Goal: Task Accomplishment & Management: Manage account settings

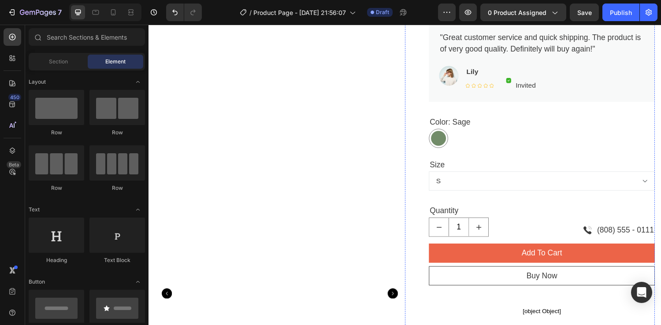
scroll to position [204, 0]
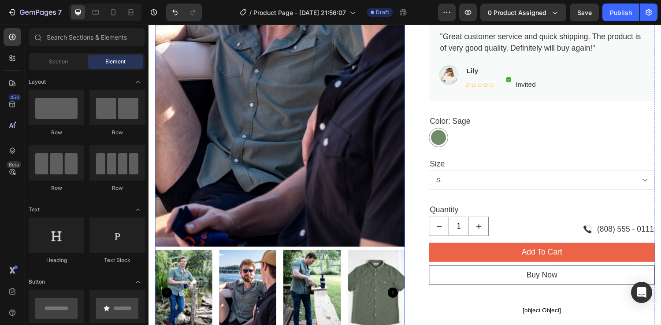
click at [195, 286] on img at bounding box center [184, 301] width 59 height 89
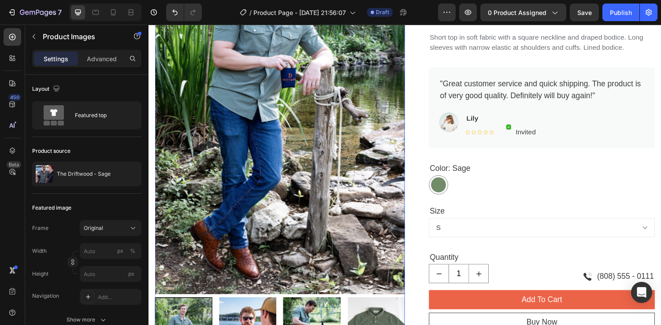
scroll to position [170, 0]
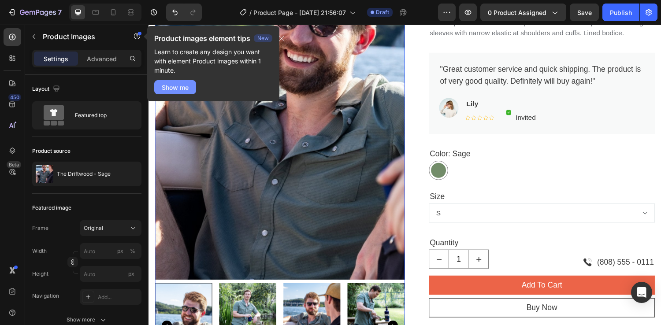
click at [184, 88] on div "Show me" at bounding box center [175, 87] width 27 height 9
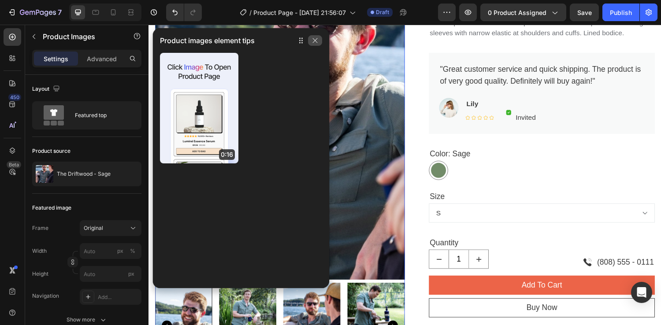
click at [316, 42] on icon "button" at bounding box center [315, 40] width 5 height 5
click at [315, 42] on icon "button" at bounding box center [315, 40] width 7 height 7
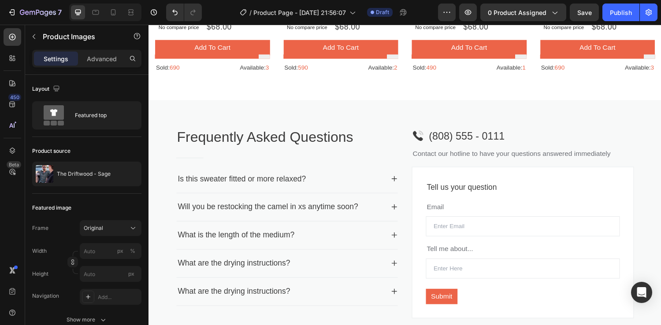
scroll to position [1140, 0]
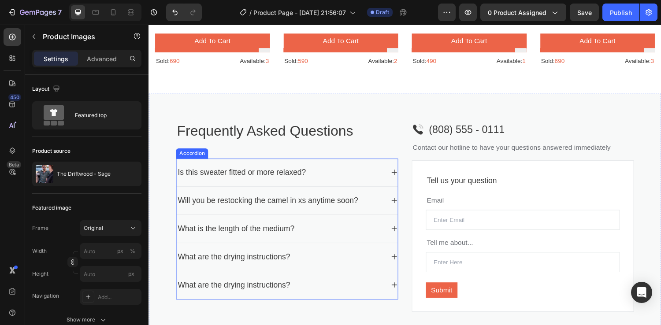
click at [257, 177] on div "Is this sweater fitted or more relaxed?" at bounding box center [244, 177] width 135 height 15
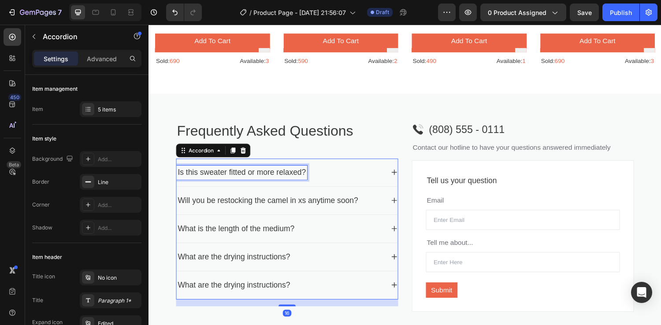
click at [215, 176] on div "Is this sweater fitted or more relaxed?" at bounding box center [244, 177] width 135 height 15
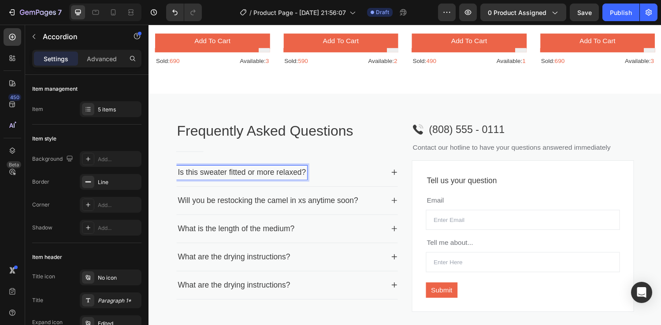
click at [214, 177] on p "Is this sweater fitted or more relaxed?" at bounding box center [244, 177] width 132 height 12
click at [402, 178] on icon at bounding box center [401, 177] width 7 height 7
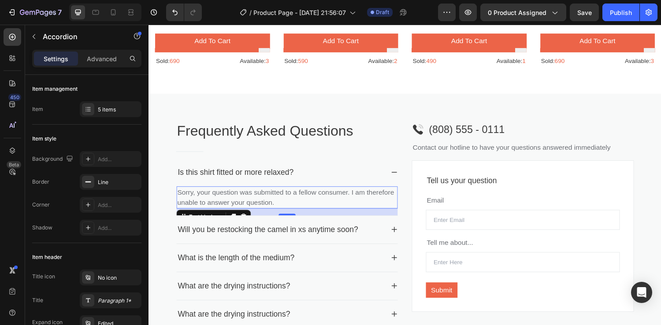
click at [275, 205] on p "Sorry, your question was submitted to a fellow consumer. I am therefore unable …" at bounding box center [291, 203] width 226 height 21
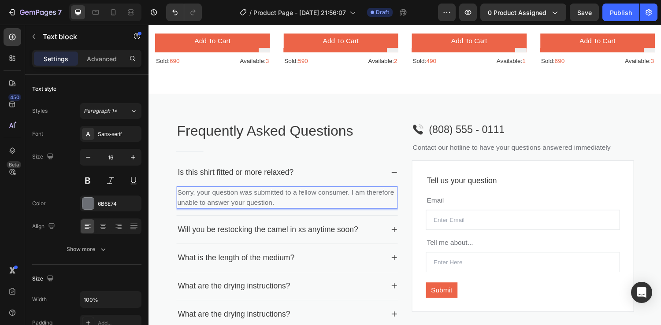
click at [275, 204] on p "Sorry, your question was submitted to a fellow consumer. I am therefore unable …" at bounding box center [291, 203] width 226 height 21
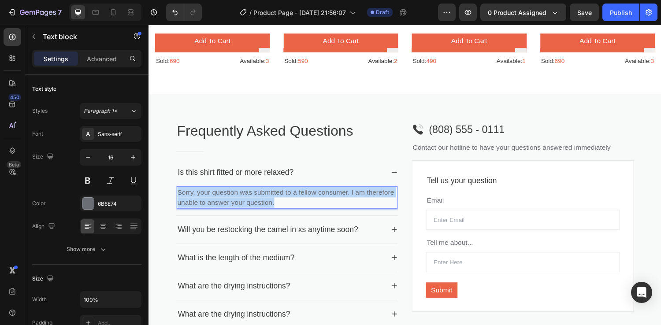
click at [275, 204] on p "Sorry, your question was submitted to a fellow consumer. I am therefore unable …" at bounding box center [291, 203] width 226 height 21
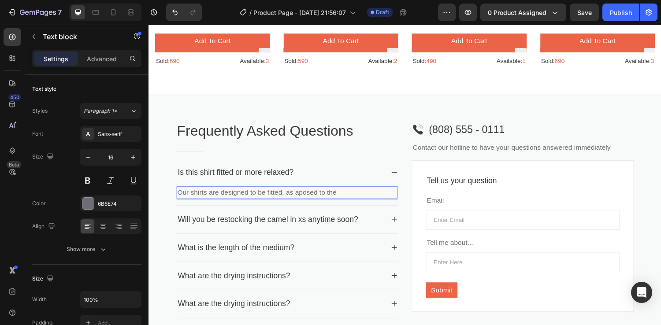
click at [305, 197] on p "Our shirts are designed to be fitted, as aposed to the" at bounding box center [291, 198] width 226 height 11
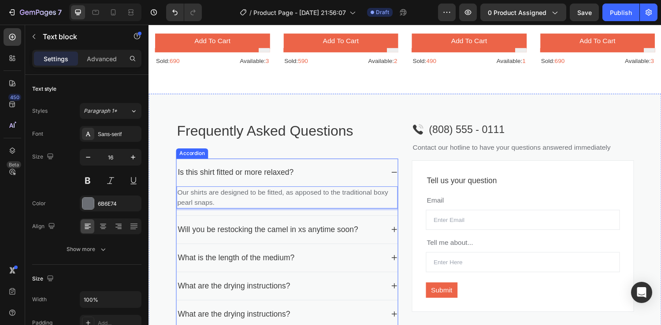
click at [399, 178] on icon at bounding box center [401, 177] width 7 height 7
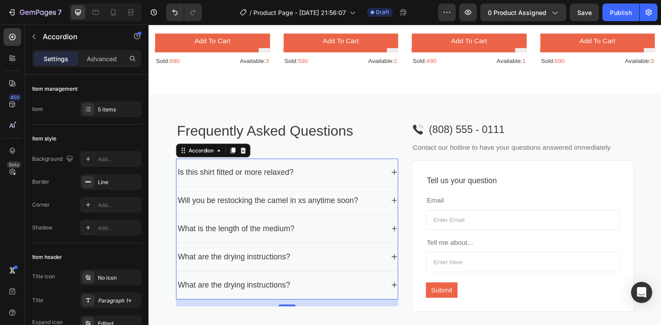
click at [400, 206] on icon at bounding box center [401, 206] width 7 height 7
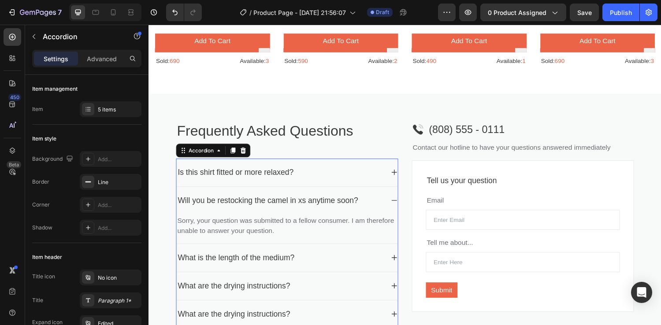
click at [400, 206] on icon at bounding box center [401, 206] width 7 height 7
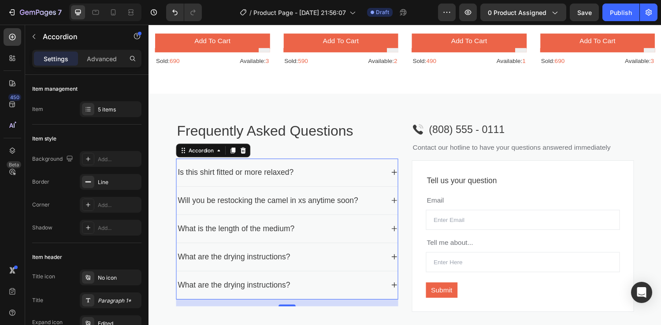
click at [397, 233] on div "What is the length of the medium?" at bounding box center [291, 235] width 228 height 29
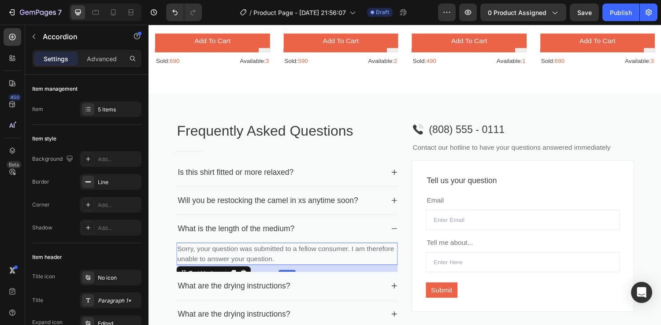
click at [281, 259] on p "Sorry, your question was submitted to a fellow consumer. I am therefore unable …" at bounding box center [291, 261] width 226 height 21
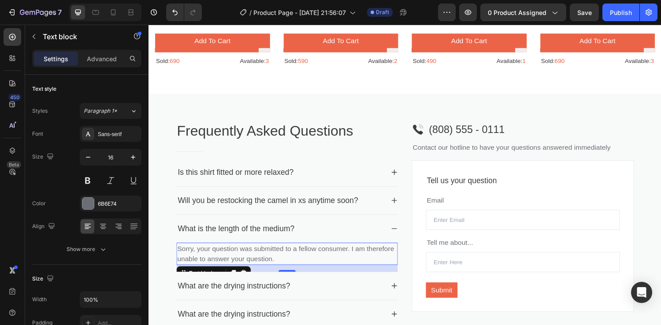
click at [279, 263] on p "Sorry, your question was submitted to a fellow consumer. I am therefore unable …" at bounding box center [291, 261] width 226 height 21
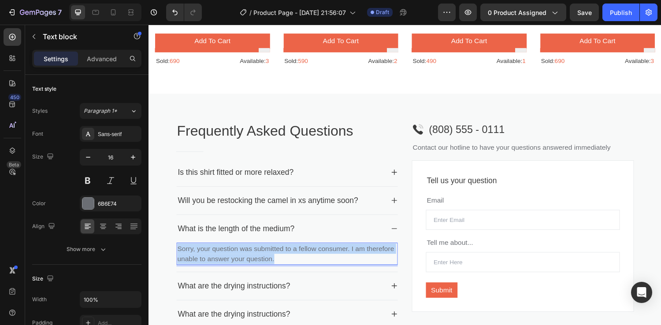
click at [279, 263] on p "Sorry, your question was submitted to a fellow consumer. I am therefore unable …" at bounding box center [291, 261] width 226 height 21
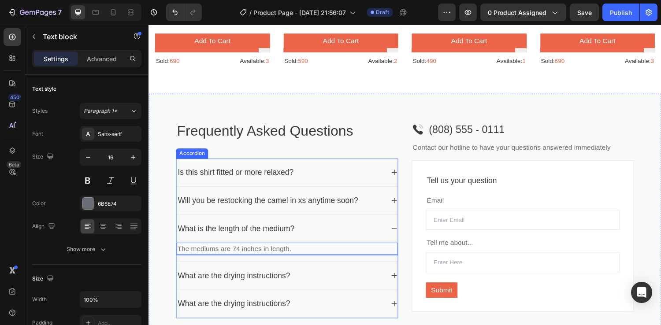
click at [401, 236] on icon at bounding box center [401, 235] width 7 height 7
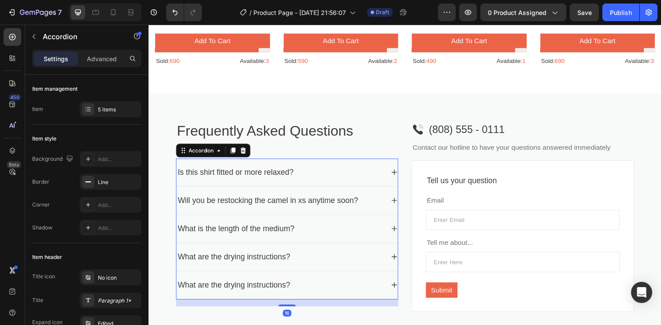
click at [402, 261] on icon at bounding box center [401, 264] width 7 height 7
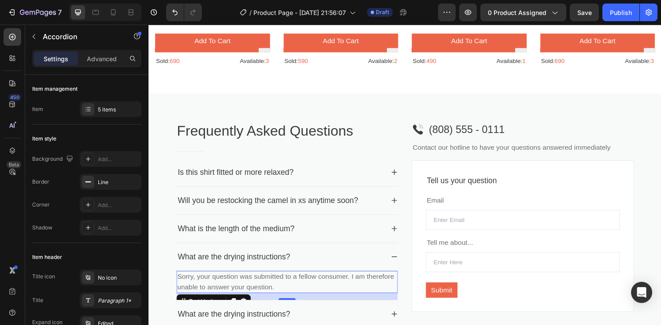
click at [293, 284] on p "Sorry, your question was submitted to a fellow consumer. I am therefore unable …" at bounding box center [291, 290] width 226 height 21
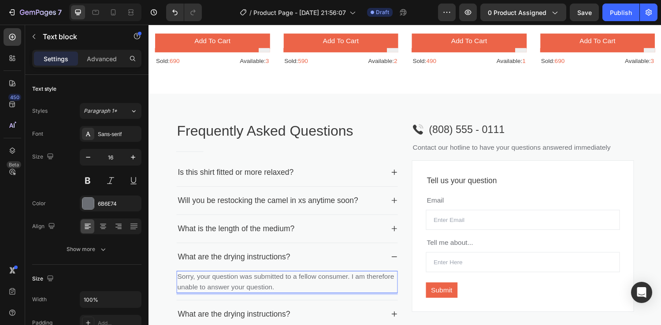
click at [292, 288] on p "Sorry, your question was submitted to a fellow consumer. I am therefore unable …" at bounding box center [291, 290] width 226 height 21
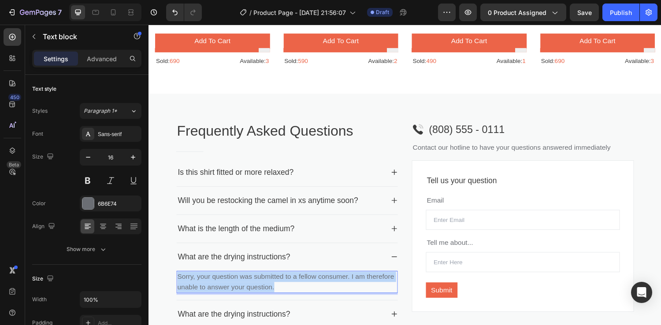
click at [292, 288] on p "Sorry, your question was submitted to a fellow consumer. I am therefore unable …" at bounding box center [291, 290] width 226 height 21
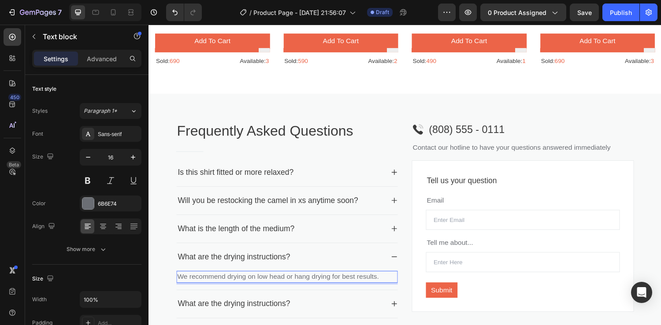
click at [289, 285] on p "We recommend drying on low head or hang drying for best results." at bounding box center [291, 285] width 226 height 11
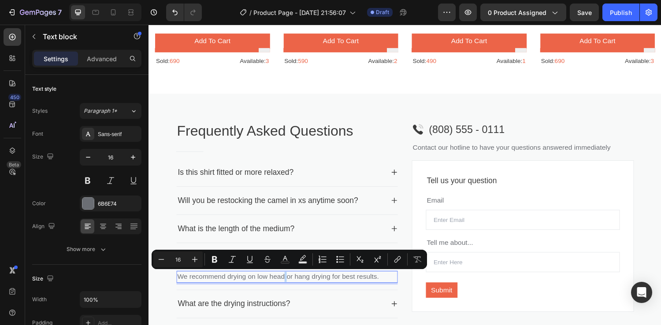
click at [289, 285] on p "We recommend drying on low head or hang drying for best results." at bounding box center [291, 285] width 226 height 11
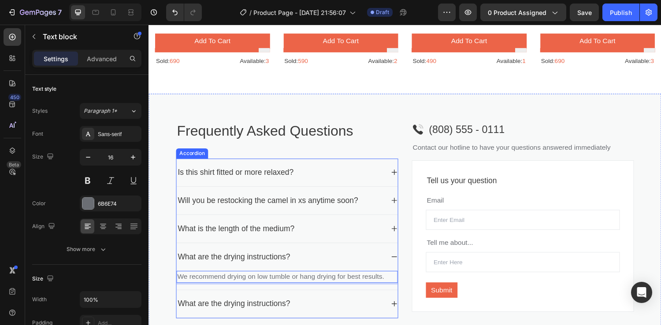
click at [401, 267] on icon at bounding box center [401, 264] width 7 height 7
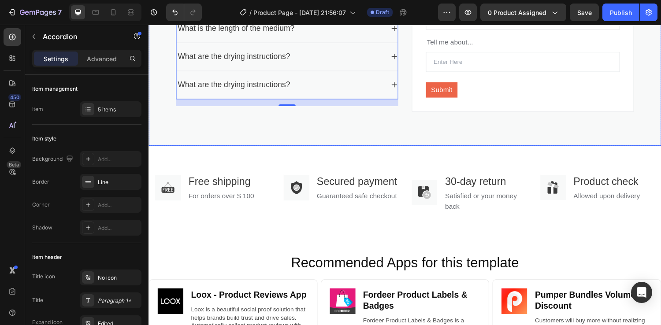
scroll to position [1347, 0]
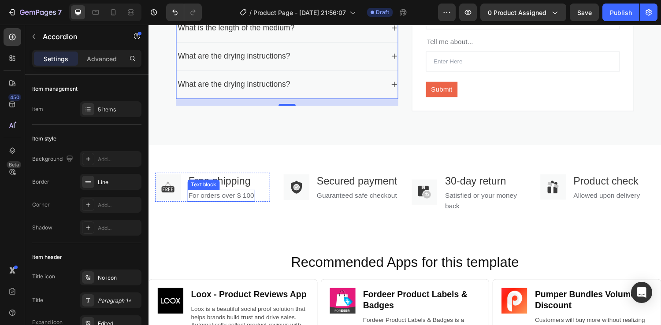
click at [234, 203] on p "For orders over $ 100" at bounding box center [223, 201] width 68 height 11
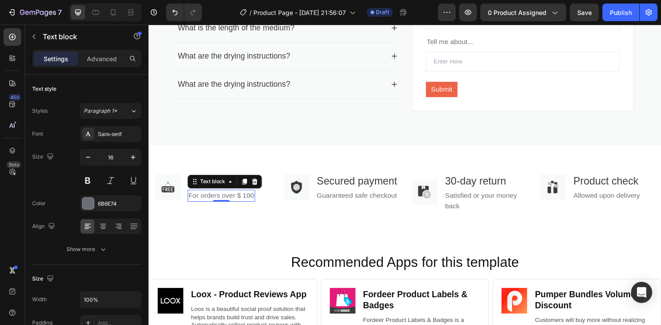
click at [250, 200] on p "For orders over $ 100" at bounding box center [223, 201] width 68 height 11
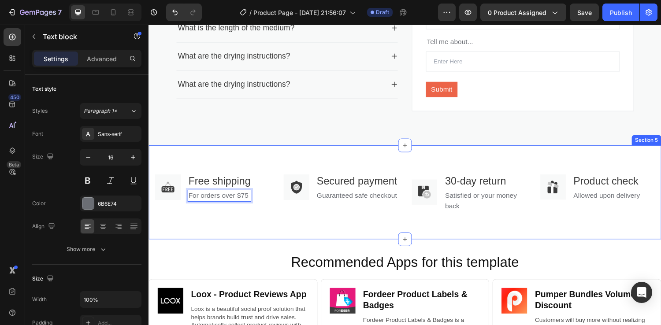
click at [265, 237] on div "Image Free shipping Text block For orders over $75 Text block 0 Row Image Secur…" at bounding box center [412, 197] width 529 height 97
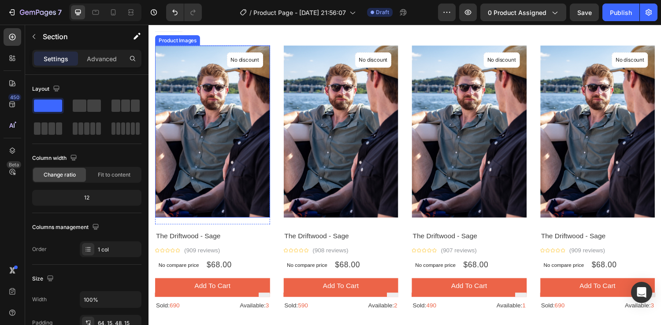
scroll to position [891, 0]
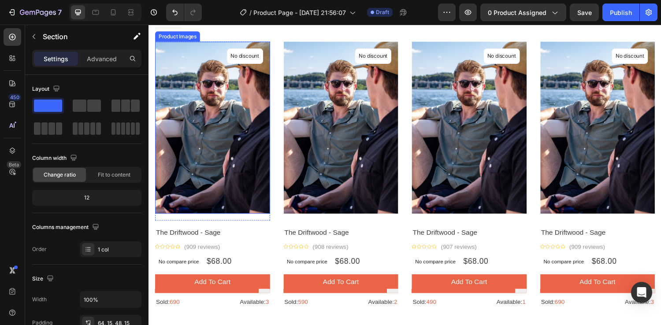
click at [242, 118] on img at bounding box center [214, 131] width 119 height 178
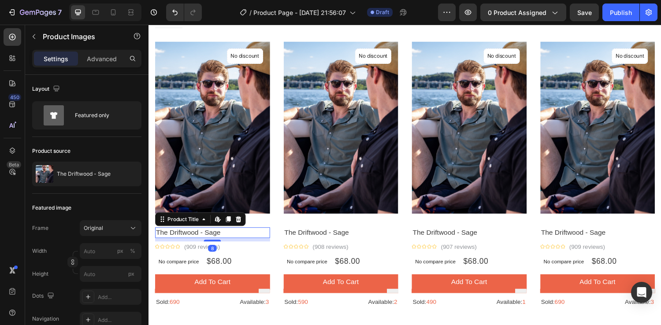
click at [207, 238] on h1 "The Driftwood - Sage" at bounding box center [214, 239] width 119 height 11
click at [204, 116] on img at bounding box center [214, 131] width 119 height 178
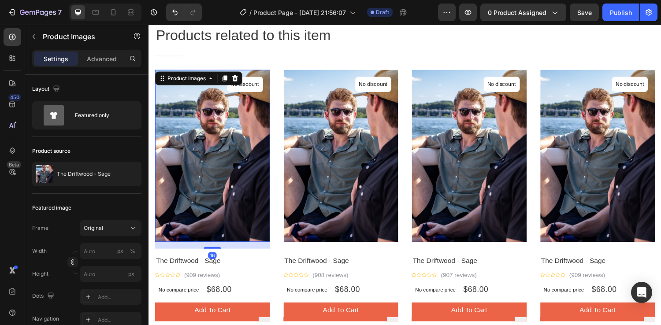
scroll to position [848, 0]
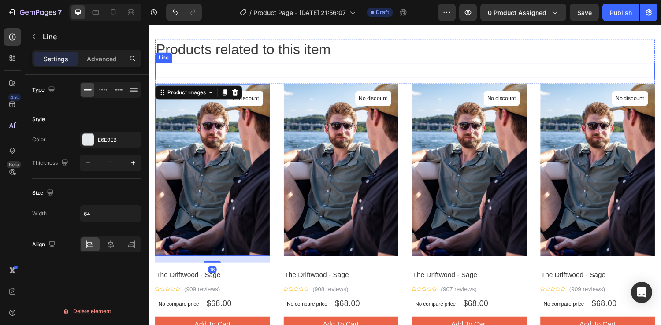
click at [207, 71] on div "Title Line" at bounding box center [413, 71] width 516 height 15
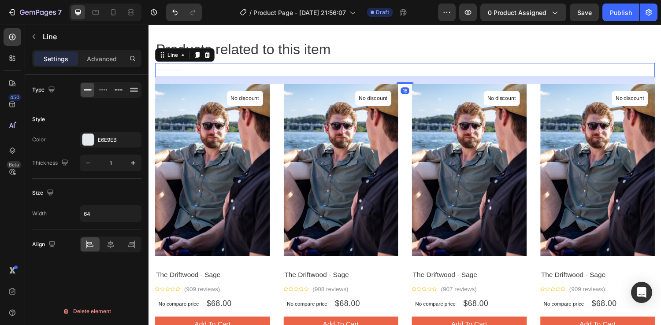
click at [167, 80] on div "16" at bounding box center [413, 82] width 516 height 7
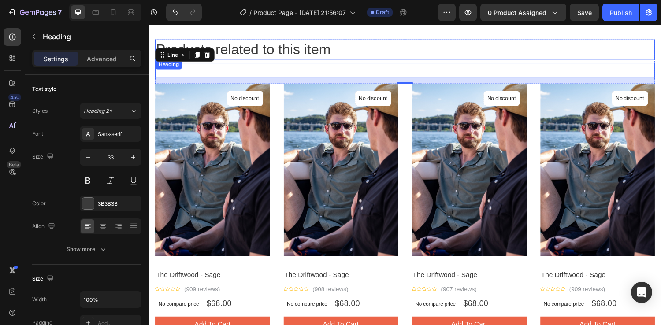
click at [349, 44] on p "Products related to this item" at bounding box center [413, 50] width 514 height 19
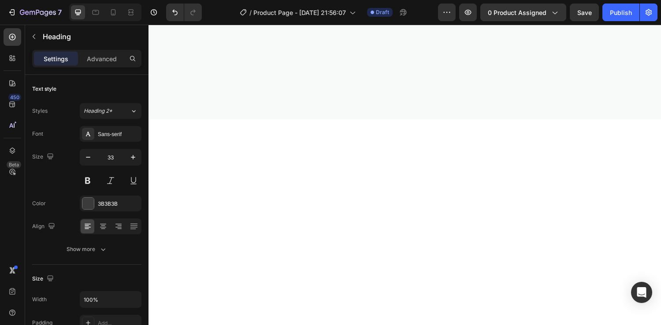
scroll to position [0, 0]
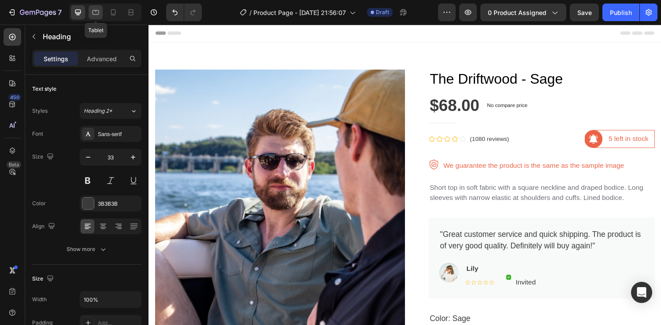
click at [95, 16] on icon at bounding box center [95, 12] width 9 height 9
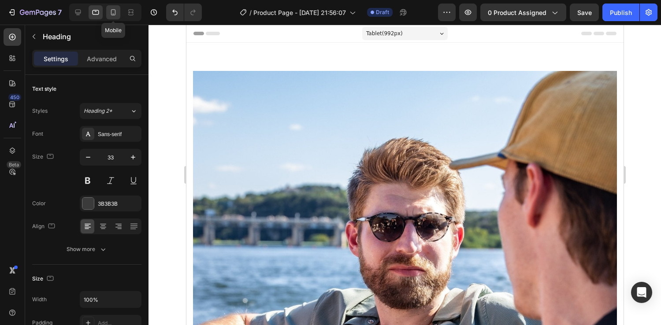
click at [110, 15] on icon at bounding box center [113, 12] width 9 height 9
type input "28"
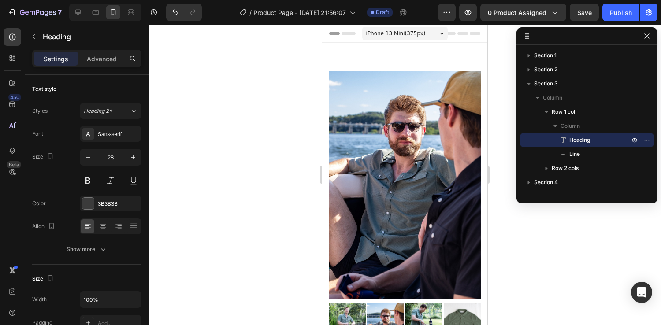
click at [440, 33] on icon at bounding box center [442, 34] width 4 height 2
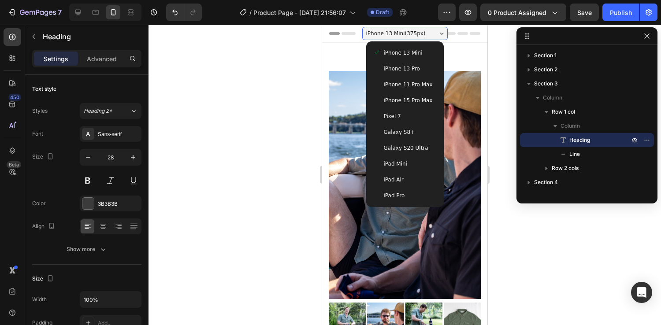
click at [414, 98] on span "iPhone 15 Pro Max" at bounding box center [408, 100] width 49 height 9
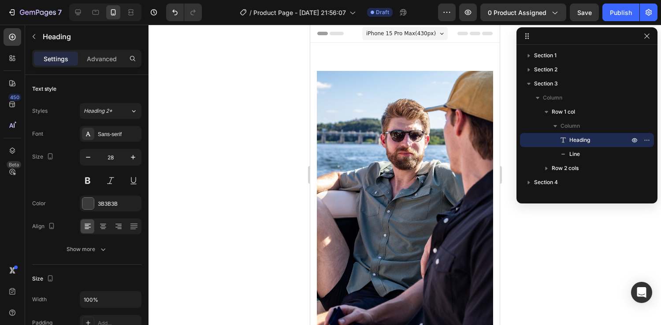
click at [435, 33] on div "iPhone 15 Pro Max ( 430 px)" at bounding box center [404, 33] width 85 height 13
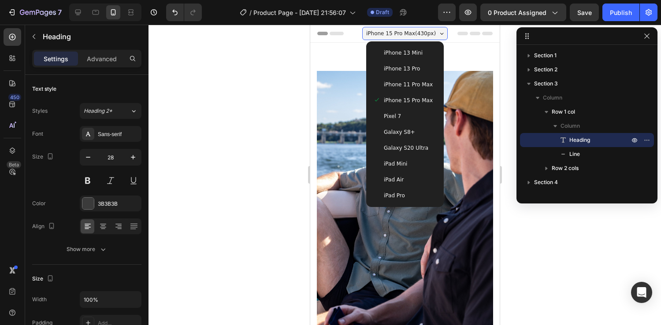
click at [417, 56] on span "iPhone 13 Mini" at bounding box center [402, 52] width 39 height 9
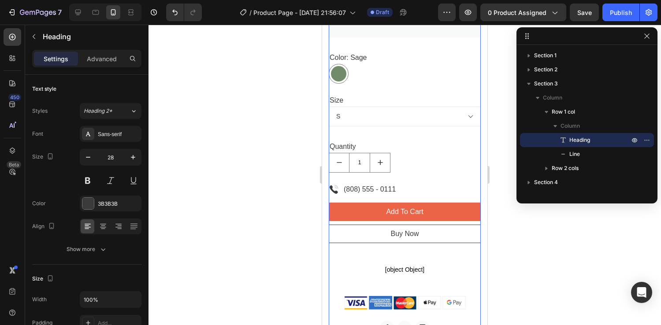
scroll to position [593, 0]
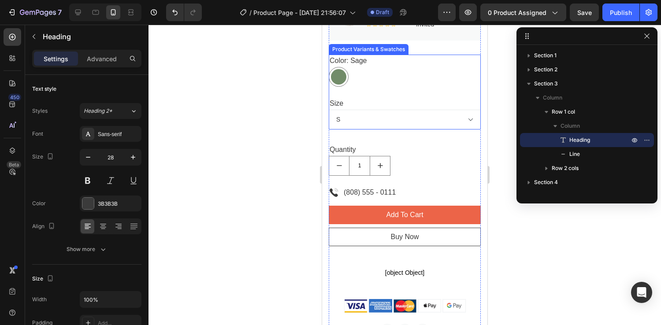
click at [464, 127] on select "S M L XL" at bounding box center [405, 120] width 152 height 20
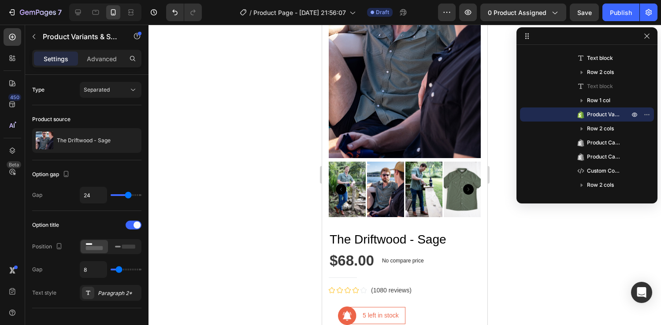
scroll to position [0, 0]
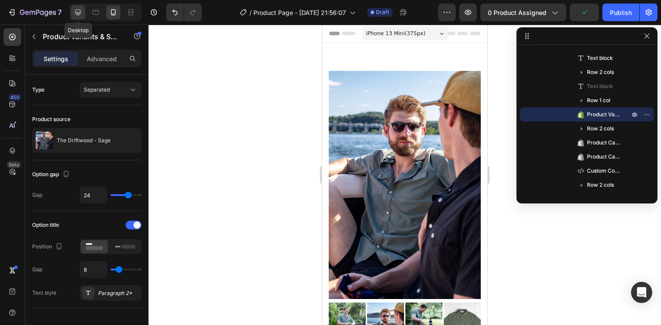
click at [74, 9] on icon at bounding box center [78, 12] width 9 height 9
type input "16"
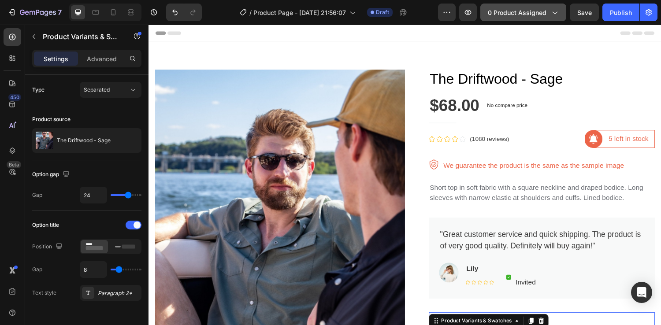
click at [557, 14] on icon "button" at bounding box center [554, 12] width 9 height 9
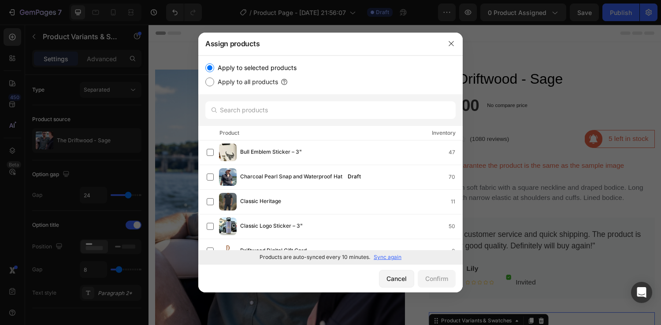
click at [213, 84] on input "Apply to all products" at bounding box center [209, 82] width 9 height 9
radio input "true"
click at [434, 277] on div "Confirm" at bounding box center [436, 278] width 23 height 9
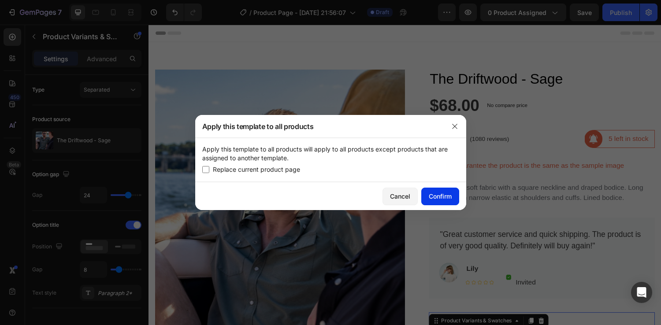
click at [437, 199] on div "Confirm" at bounding box center [440, 196] width 23 height 9
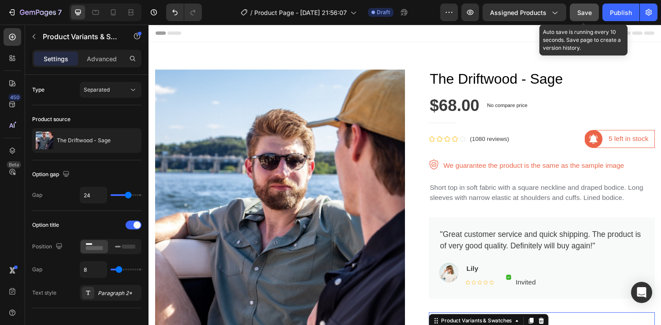
click at [580, 16] on div "Save" at bounding box center [584, 12] width 15 height 9
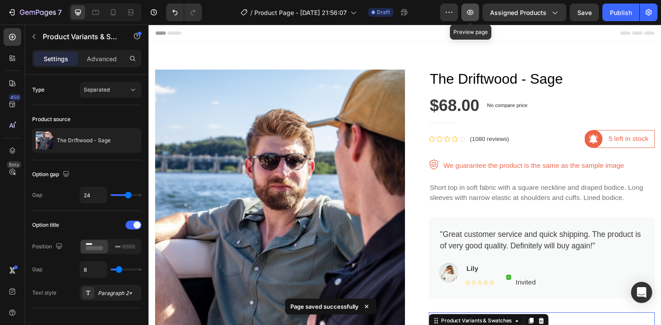
click at [469, 15] on icon "button" at bounding box center [470, 12] width 9 height 9
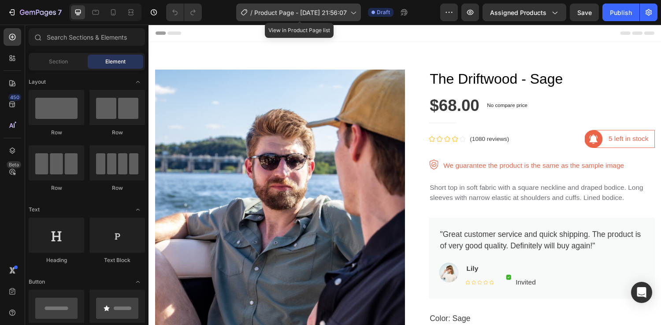
click at [338, 14] on span "Product Page - [DATE] 21:56:07" at bounding box center [300, 12] width 93 height 9
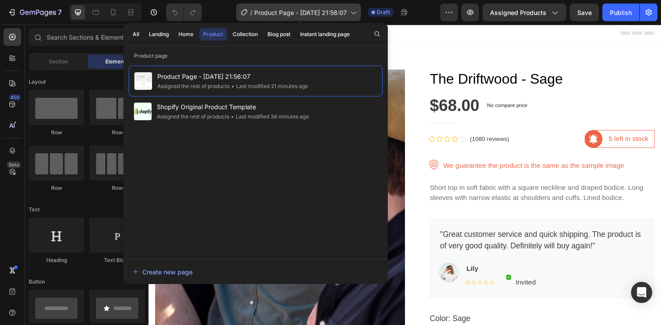
click at [338, 14] on span "Product Page - [DATE] 21:56:07" at bounding box center [300, 12] width 93 height 9
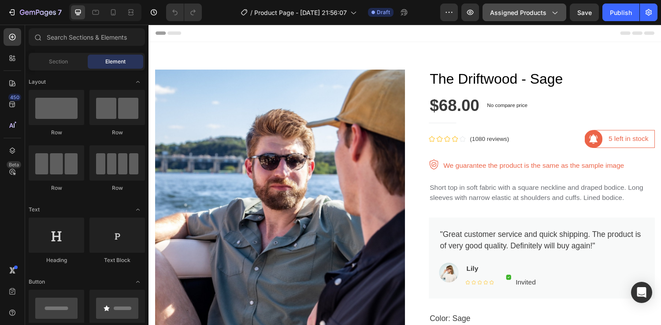
click at [561, 10] on button "Assigned Products" at bounding box center [524, 13] width 84 height 18
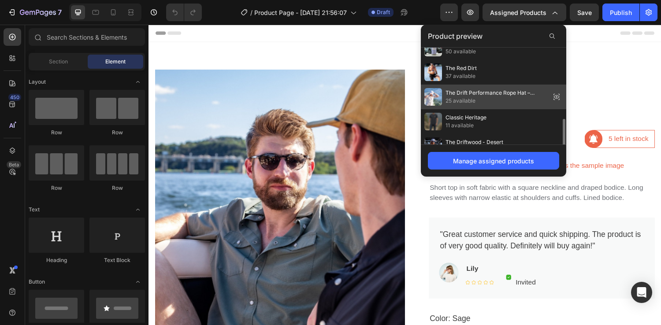
scroll to position [199, 0]
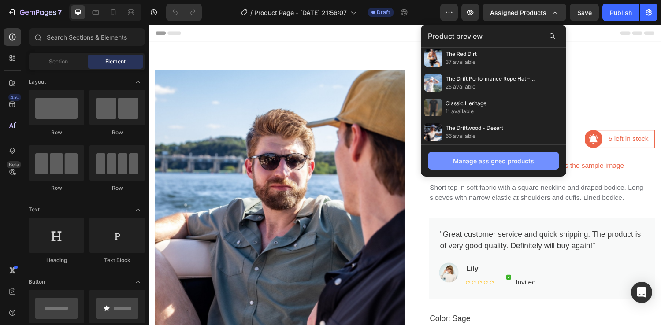
click at [496, 164] on div "Manage assigned products" at bounding box center [493, 160] width 81 height 9
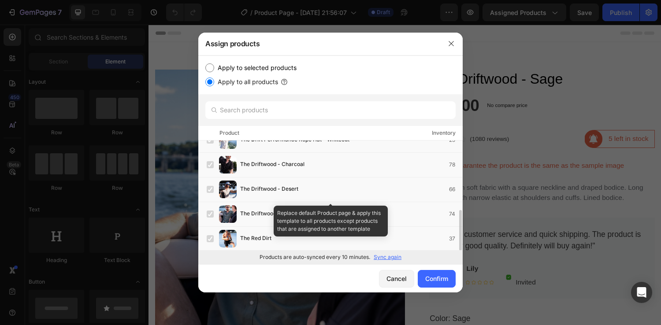
scroll to position [186, 0]
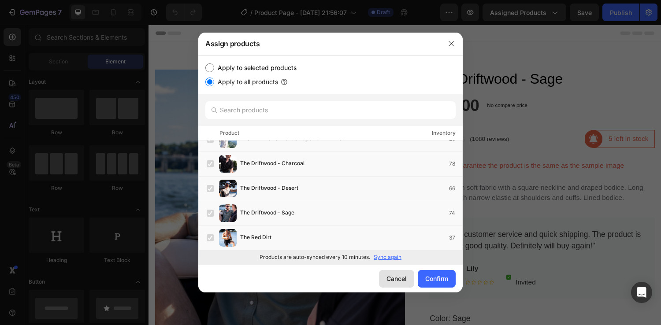
click at [404, 278] on div "Cancel" at bounding box center [396, 278] width 20 height 9
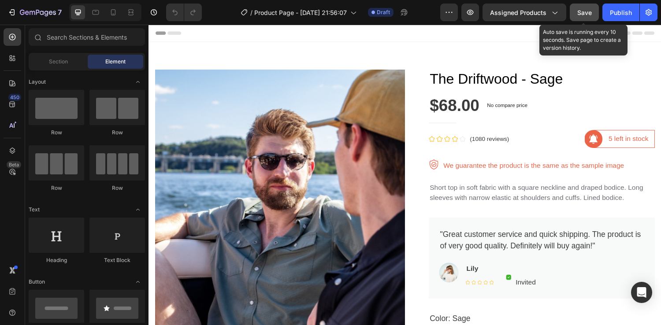
click at [583, 18] on button "Save" at bounding box center [584, 13] width 29 height 18
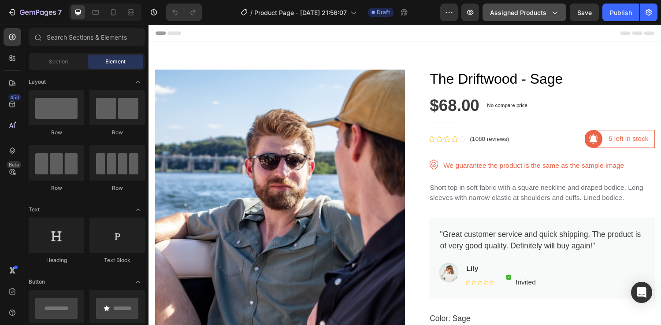
click at [522, 10] on span "Assigned Products" at bounding box center [518, 12] width 56 height 9
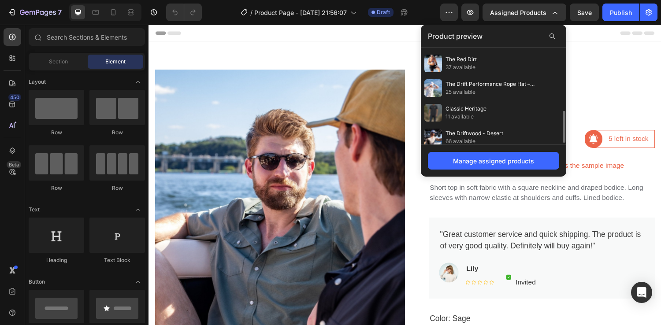
scroll to position [199, 0]
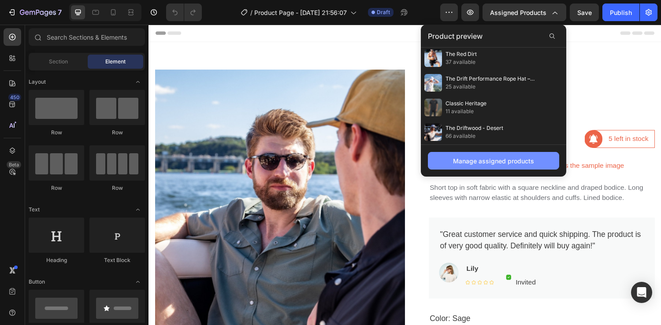
click at [504, 161] on div "Manage assigned products" at bounding box center [493, 160] width 81 height 9
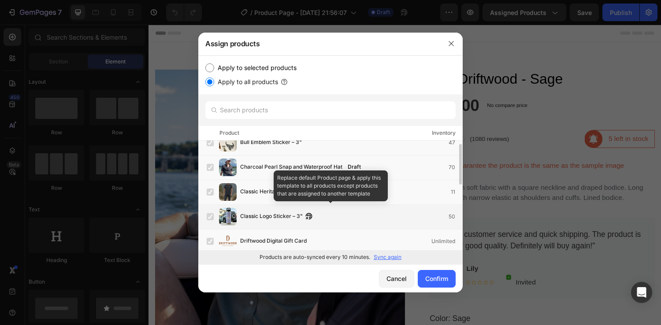
scroll to position [0, 0]
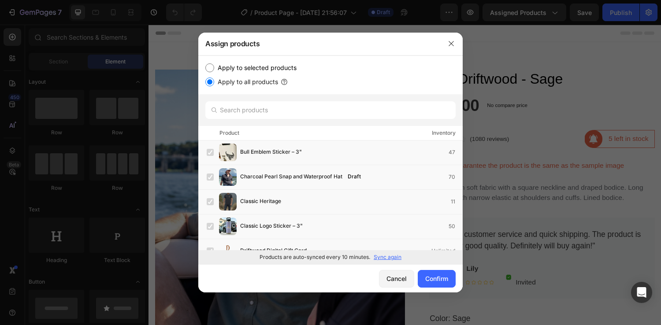
click at [230, 68] on label "Apply to selected products" at bounding box center [255, 68] width 82 height 11
click at [214, 68] on input "Apply to selected products" at bounding box center [209, 67] width 9 height 9
radio input "true"
click at [234, 81] on label "Apply to all products" at bounding box center [246, 82] width 64 height 11
click at [214, 81] on input "Apply to all products" at bounding box center [209, 82] width 9 height 9
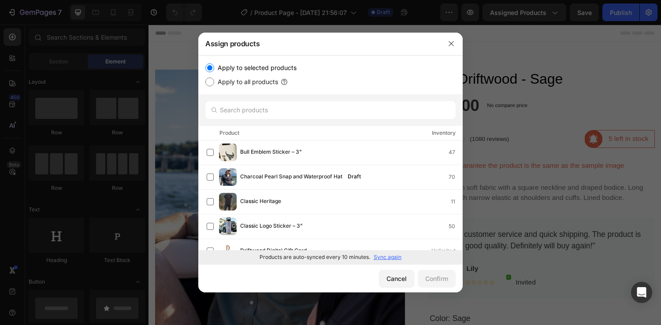
radio input "true"
click at [211, 67] on input "Apply to selected products" at bounding box center [209, 67] width 9 height 9
radio input "true"
click at [266, 86] on label "Apply to all products" at bounding box center [246, 82] width 64 height 11
click at [214, 86] on input "Apply to all products" at bounding box center [209, 82] width 9 height 9
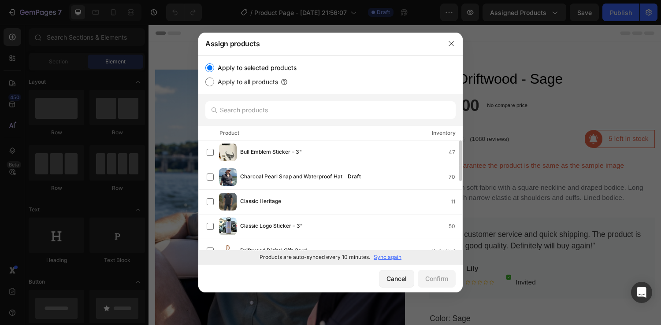
radio input "true"
click at [448, 281] on button "Confirm" at bounding box center [437, 279] width 38 height 18
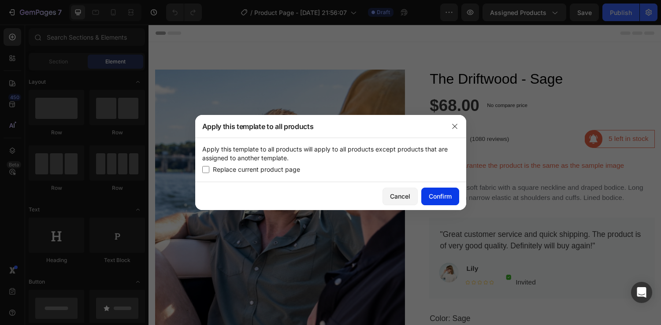
click at [433, 199] on div "Confirm" at bounding box center [440, 196] width 23 height 9
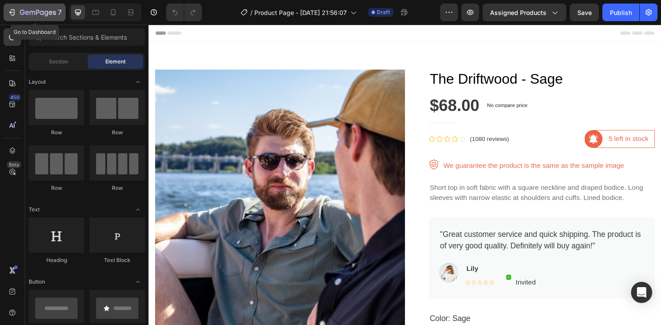
click at [27, 12] on icon "button" at bounding box center [38, 12] width 36 height 7
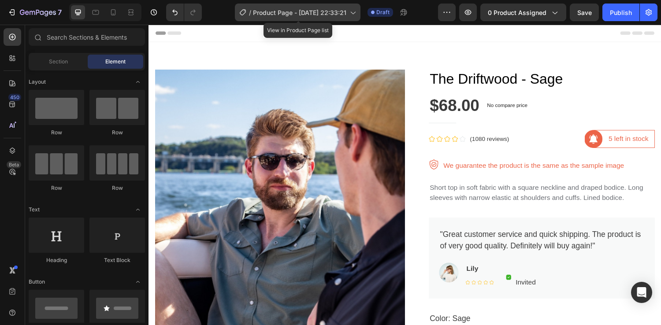
click at [329, 12] on span "Product Page - Aug 27, 22:33:21" at bounding box center [299, 12] width 93 height 9
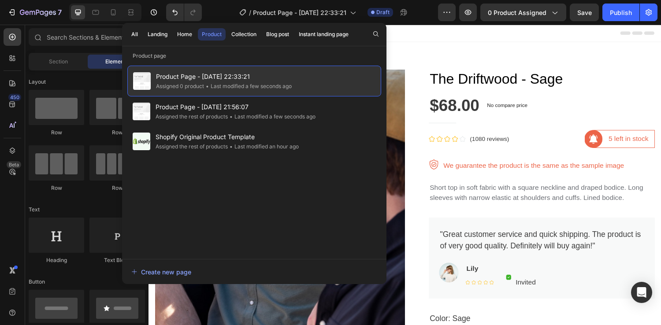
click at [199, 78] on span "Product Page - Aug 27, 22:33:21" at bounding box center [224, 76] width 136 height 11
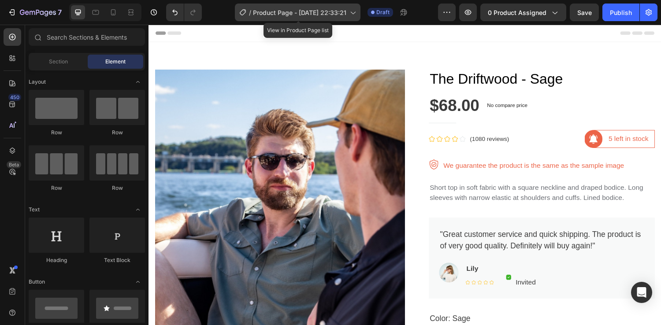
click at [282, 4] on div "/ Product Page - Aug 27, 22:33:21" at bounding box center [298, 13] width 126 height 18
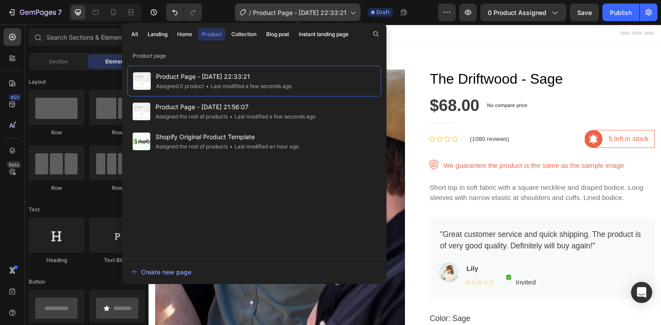
click at [278, 12] on span "Product Page - Aug 27, 22:33:21" at bounding box center [299, 12] width 93 height 9
click at [278, 12] on span "Product Page - [DATE] 22:33:21" at bounding box center [299, 12] width 93 height 9
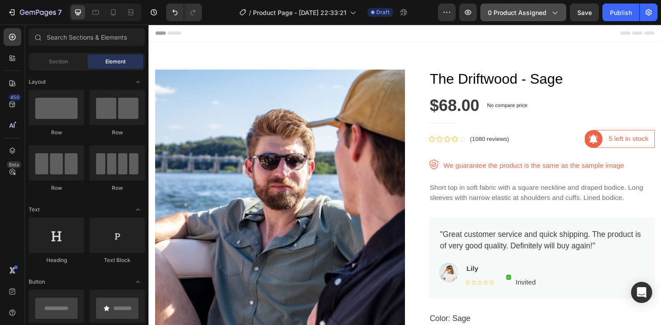
click at [525, 7] on button "0 product assigned" at bounding box center [523, 13] width 86 height 18
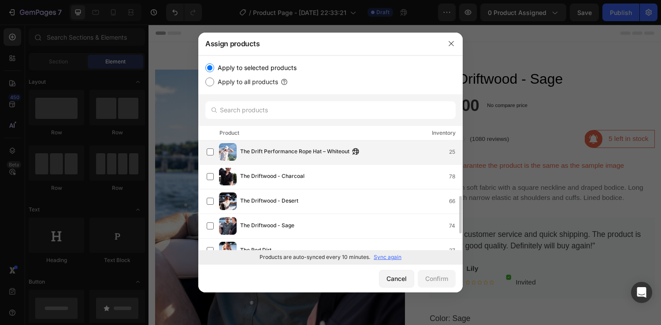
scroll to position [186, 0]
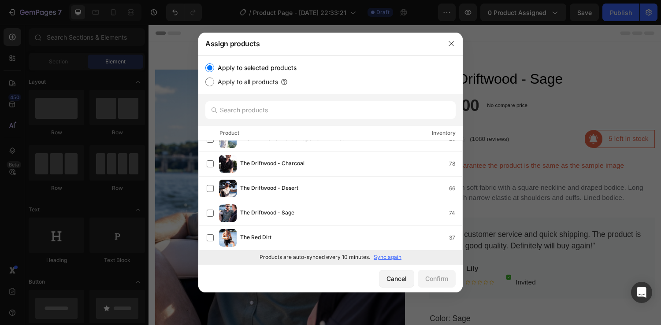
click at [390, 258] on p "Sync again" at bounding box center [388, 257] width 28 height 8
click at [403, 278] on div "Cancel" at bounding box center [396, 278] width 20 height 9
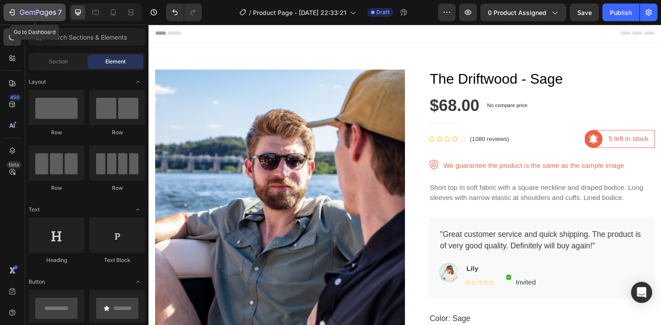
click at [30, 11] on icon "button" at bounding box center [32, 13] width 5 height 4
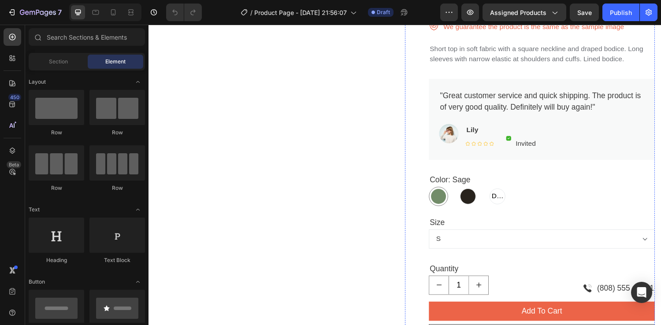
scroll to position [169, 0]
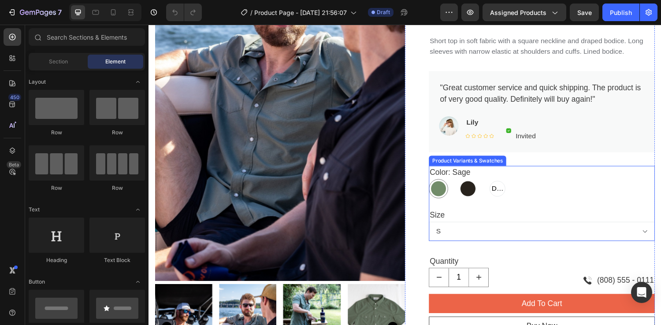
click at [507, 193] on span "Desert" at bounding box center [508, 194] width 15 height 11
click at [498, 184] on input "Desert Desert Desert" at bounding box center [498, 184] width 0 height 0
radio input "true"
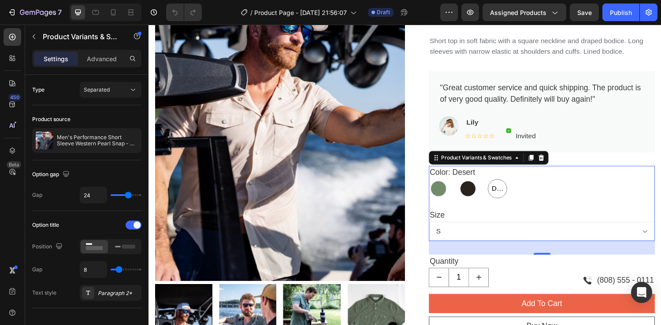
click at [475, 192] on div at bounding box center [478, 194] width 16 height 16
click at [468, 184] on input "Charcoal Charcoal" at bounding box center [468, 184] width 0 height 0
radio input "true"
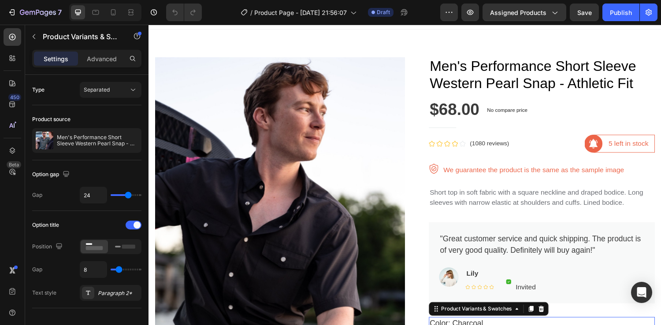
scroll to position [0, 0]
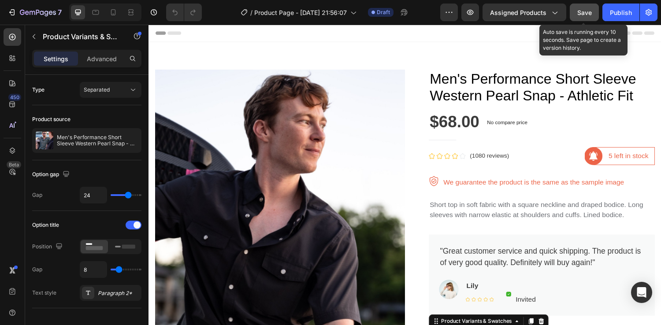
click at [587, 13] on span "Save" at bounding box center [584, 12] width 15 height 7
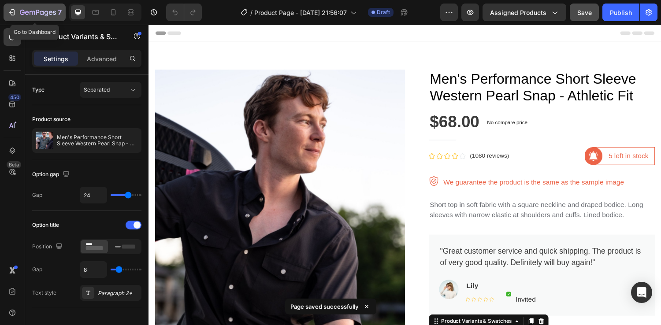
click at [38, 12] on icon "button" at bounding box center [38, 12] width 4 height 5
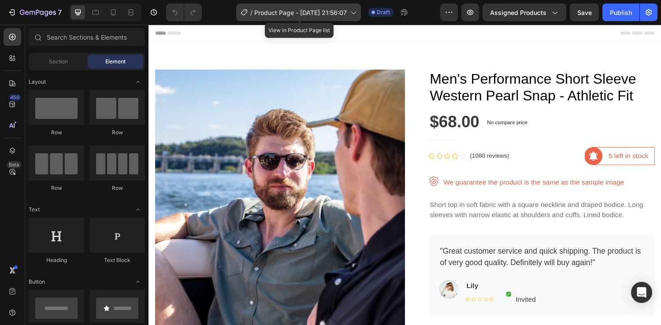
click at [319, 15] on span "Product Page - [DATE] 21:56:07" at bounding box center [300, 12] width 93 height 9
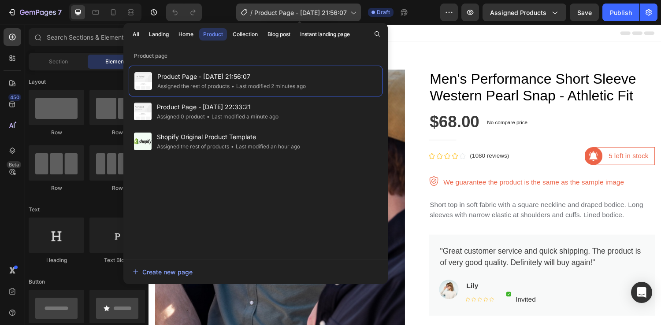
click at [261, 11] on span "Product Page - [DATE] 21:56:07" at bounding box center [300, 12] width 93 height 9
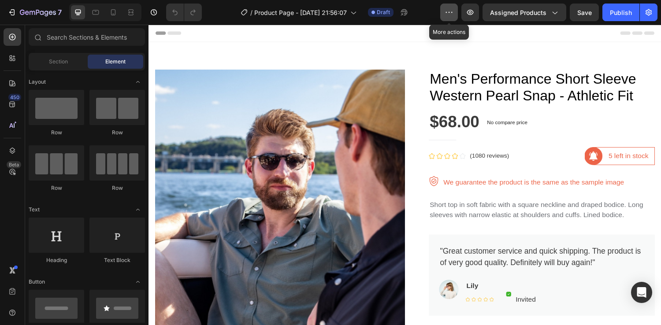
click at [453, 14] on icon "button" at bounding box center [449, 12] width 9 height 9
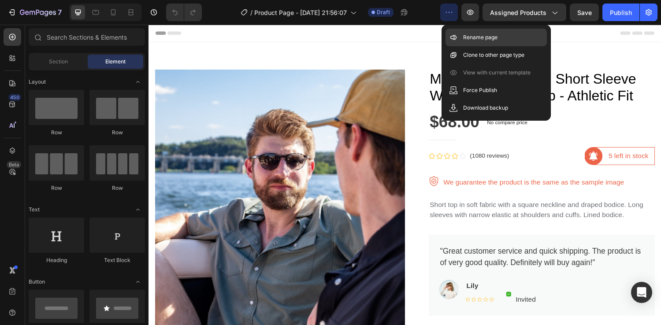
click at [473, 37] on p "Rename page" at bounding box center [480, 37] width 34 height 9
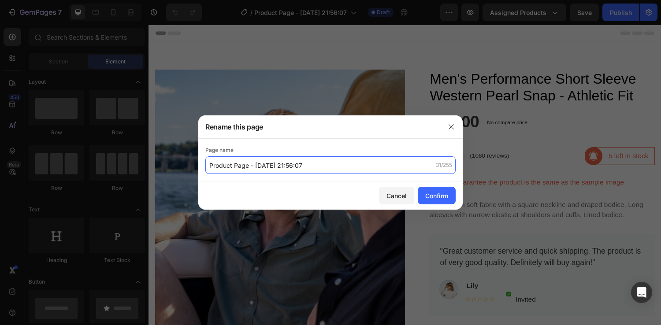
click at [267, 172] on input "Product Page - [DATE] 21:56:07" at bounding box center [330, 165] width 250 height 18
type input "New Product Page"
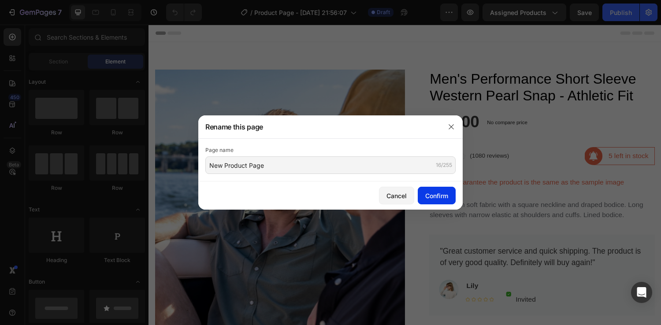
click at [434, 193] on div "Confirm" at bounding box center [436, 195] width 23 height 9
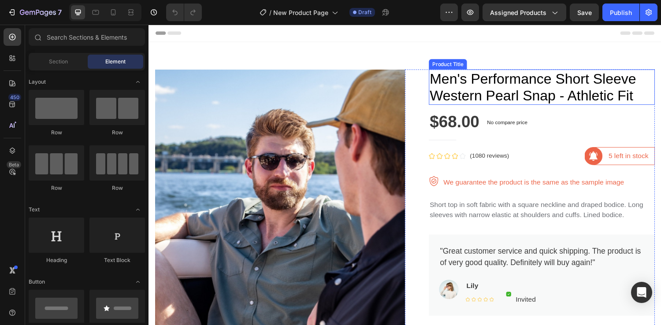
click at [442, 77] on h1 "Men's Performance Short Sleeve Western Pearl Snap - Athletic Fit" at bounding box center [554, 89] width 233 height 37
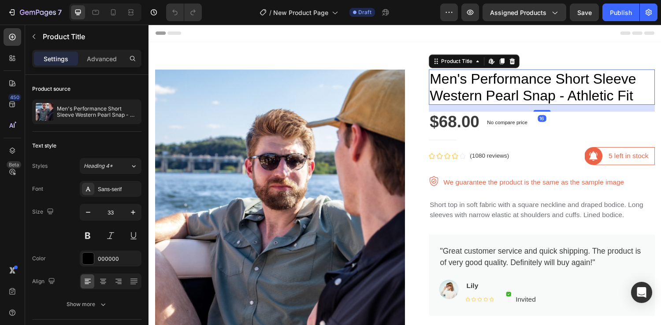
click at [442, 77] on h1 "Men's Performance Short Sleeve Western Pearl Snap - Athletic Fit" at bounding box center [554, 89] width 233 height 37
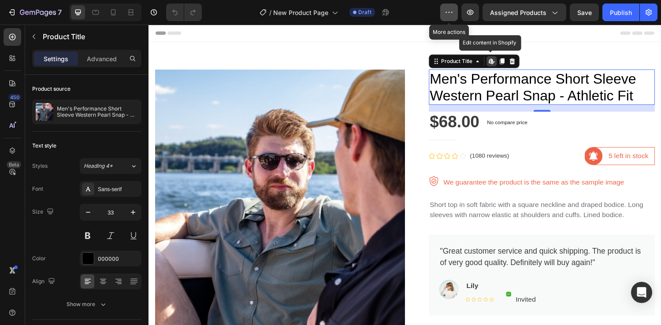
click at [453, 14] on icon "button" at bounding box center [449, 12] width 9 height 9
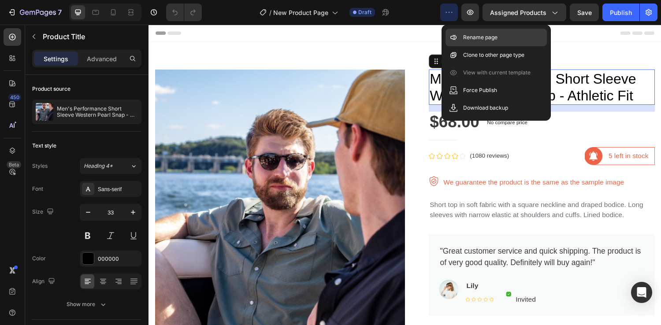
click at [471, 38] on p "Rename page" at bounding box center [480, 37] width 34 height 9
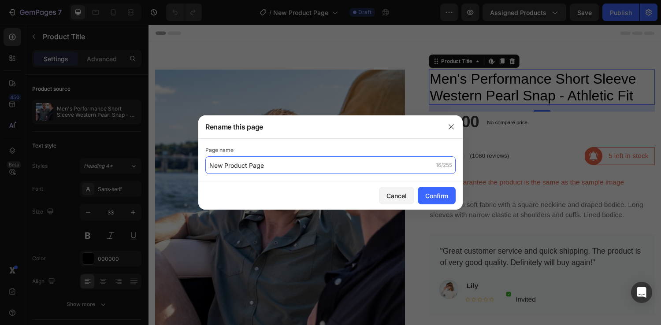
click at [292, 164] on input "New Product Page" at bounding box center [330, 165] width 250 height 18
type input "Men's Performance Short Sleeve Western Pearl Snap - Athletic Fit"
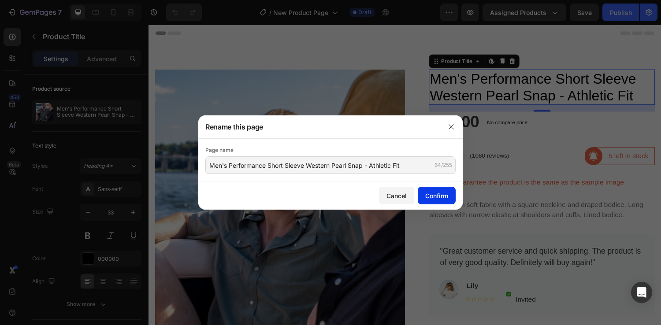
click at [439, 198] on div "Confirm" at bounding box center [436, 195] width 23 height 9
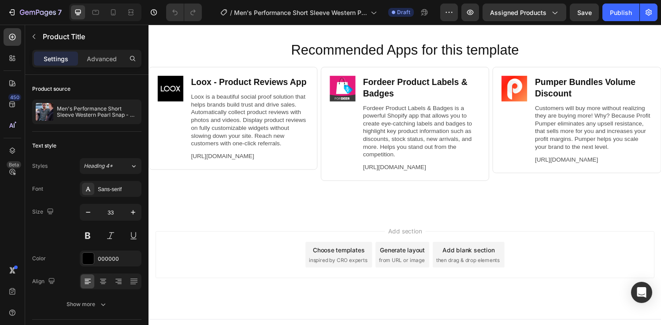
scroll to position [1586, 0]
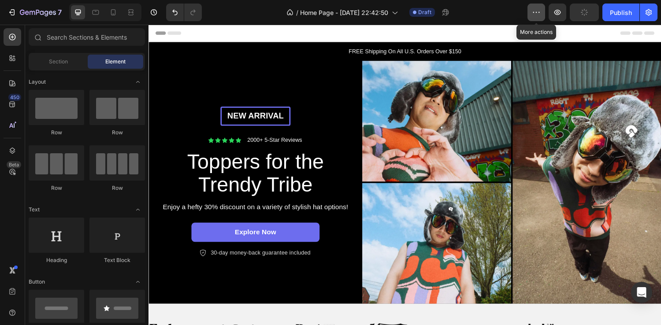
click at [535, 15] on icon "button" at bounding box center [536, 12] width 9 height 9
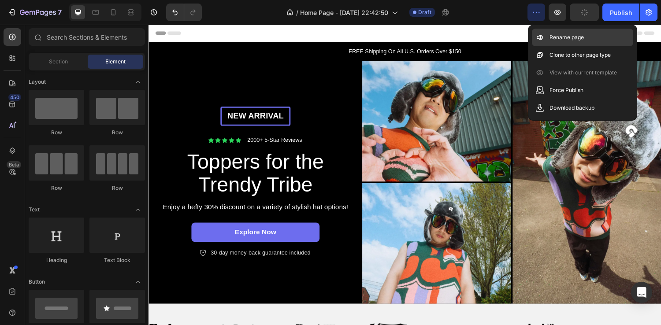
click at [552, 34] on p "Rename page" at bounding box center [566, 37] width 34 height 9
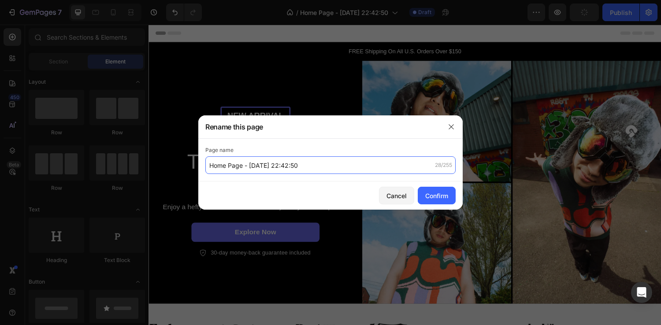
click at [262, 164] on input "Home Page - [DATE] 22:42:50" at bounding box center [330, 165] width 250 height 18
type input "Driftwood Home Page"
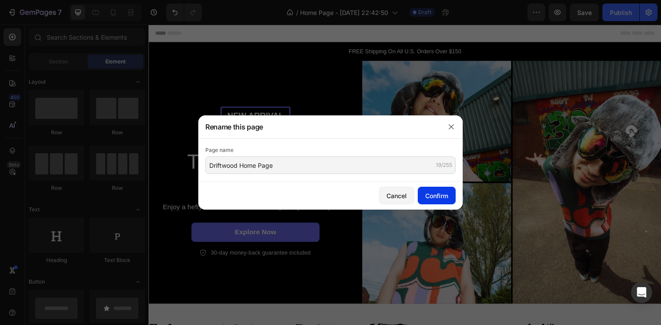
click at [432, 192] on div "Confirm" at bounding box center [436, 195] width 23 height 9
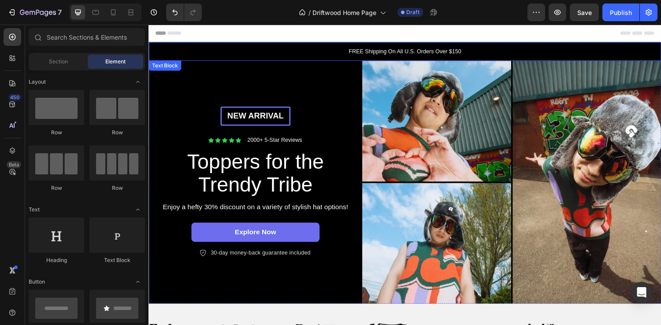
click at [475, 48] on p "FREE Shipping On All U.S. Orders Over $150" at bounding box center [412, 52] width 527 height 9
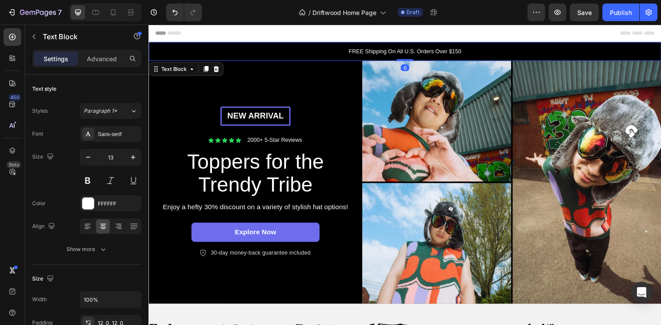
click at [468, 51] on p "FREE Shipping On All U.S. Orders Over $150" at bounding box center [412, 52] width 527 height 9
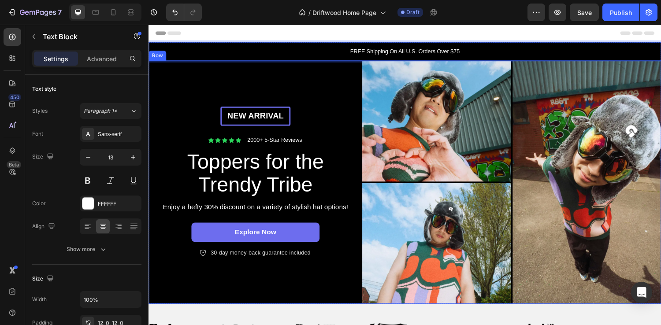
click at [307, 88] on div "New arrival Text [GEOGRAPHIC_DATA] Icon Icon Icon Icon Icon Icon List 2000+ 5-S…" at bounding box center [258, 187] width 220 height 251
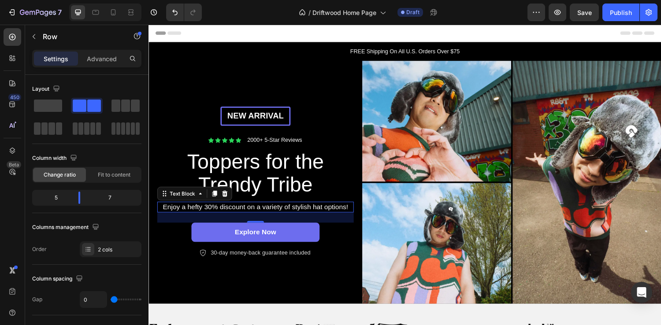
click at [213, 214] on p "Enjoy a hefty 30% discount on a variety of stylish hat options!" at bounding box center [258, 212] width 201 height 9
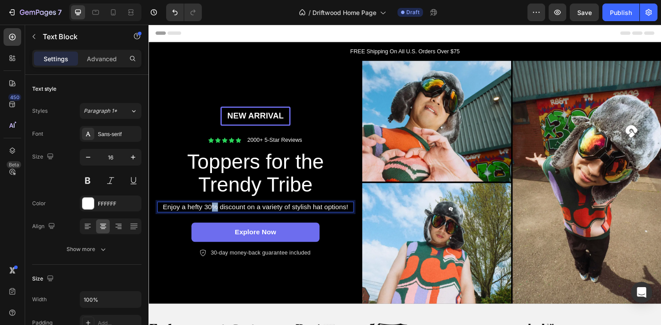
click at [213, 214] on p "Enjoy a hefty 30% discount on a variety of stylish hat options!" at bounding box center [258, 212] width 201 height 9
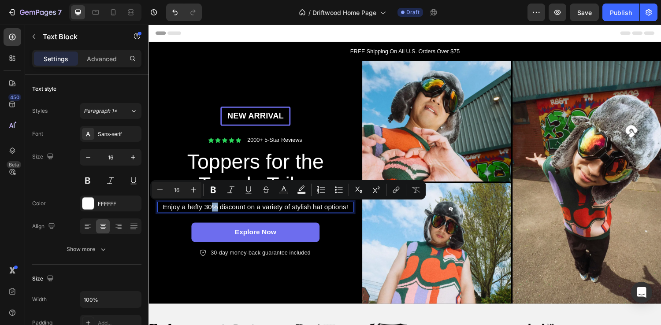
click at [213, 214] on p "Enjoy a hefty 30% discount on a variety of stylish hat options!" at bounding box center [258, 212] width 201 height 9
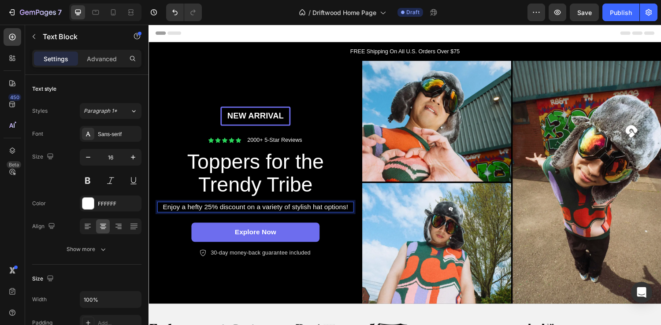
click at [272, 215] on p "Enjoy a hefty 25% discount on a variety of stylish hat options!" at bounding box center [258, 212] width 201 height 9
click at [257, 215] on p "Enjoy a hefty 25% discount on a variety of stylish hat options!" at bounding box center [258, 212] width 201 height 9
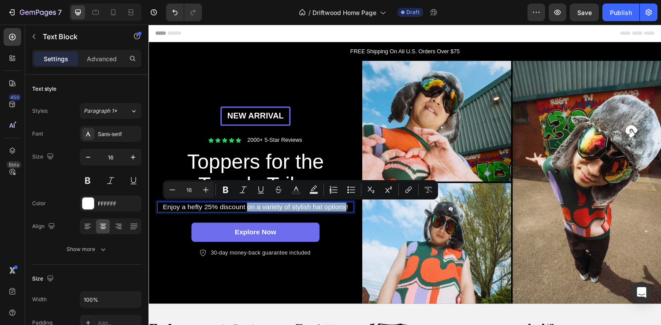
drag, startPoint x: 251, startPoint y: 215, endPoint x: 352, endPoint y: 217, distance: 100.9
click at [352, 217] on p "Enjoy a hefty 25% discount on a variety of stylish hat options!" at bounding box center [258, 212] width 201 height 9
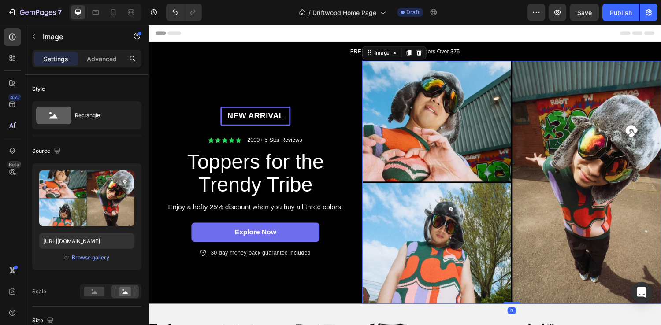
click at [461, 138] on img at bounding box center [523, 187] width 308 height 251
click at [258, 145] on p "2000+ 5-Star Reviews" at bounding box center [278, 144] width 56 height 7
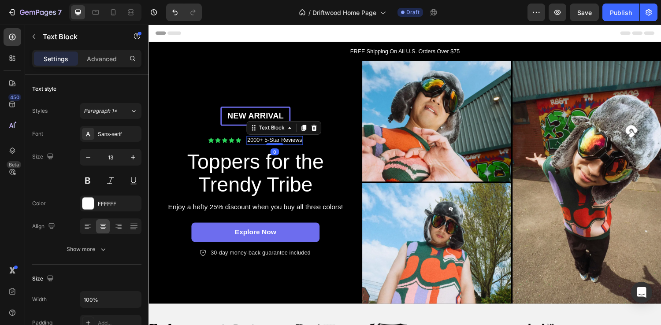
click at [258, 145] on p "2000+ 5-Star Reviews" at bounding box center [278, 144] width 56 height 7
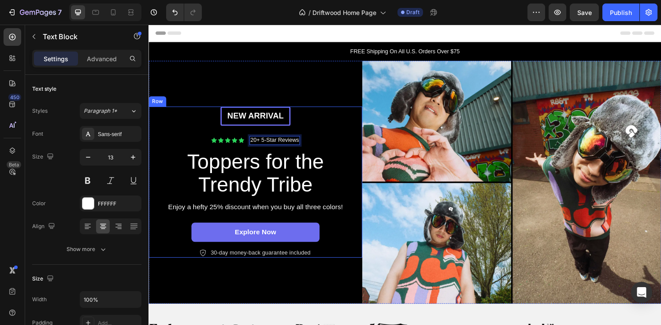
click at [323, 133] on div "New arrival Text [GEOGRAPHIC_DATA] Icon Icon Icon Icon Icon Icon List 20+ 5-Sta…" at bounding box center [258, 187] width 203 height 156
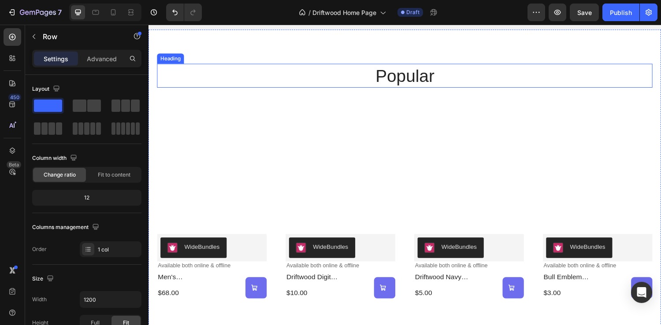
scroll to position [345, 0]
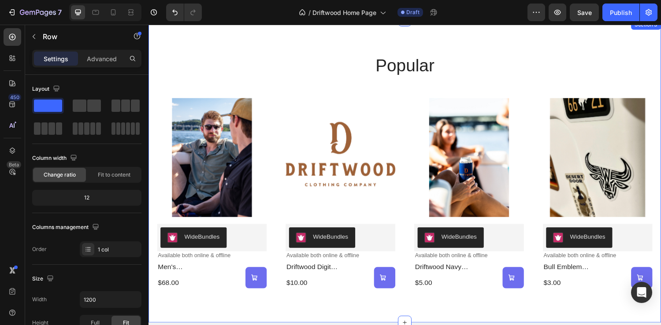
click at [256, 92] on div "popular Heading Product Images WideBundles WideBundles Available both online & …" at bounding box center [412, 176] width 511 height 242
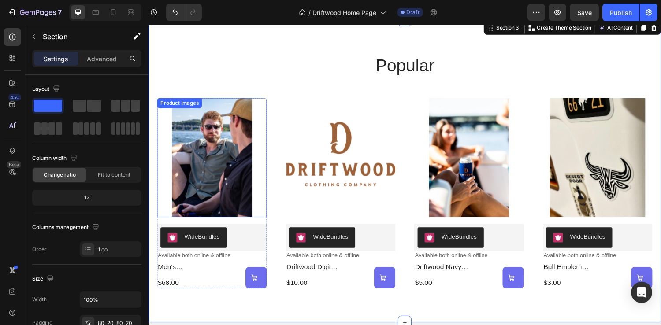
click at [161, 124] on img at bounding box center [213, 161] width 113 height 123
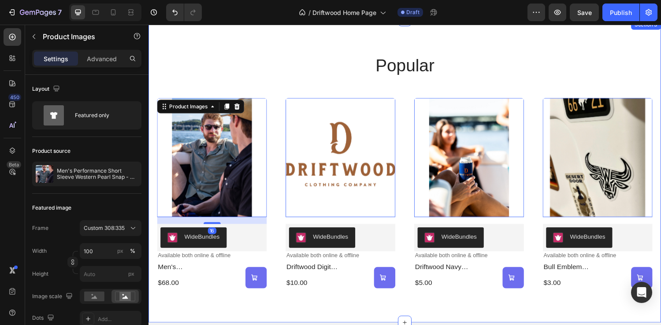
click at [152, 130] on div "popular Heading Product Images 16 WideBundles WideBundles Available both online…" at bounding box center [412, 175] width 529 height 313
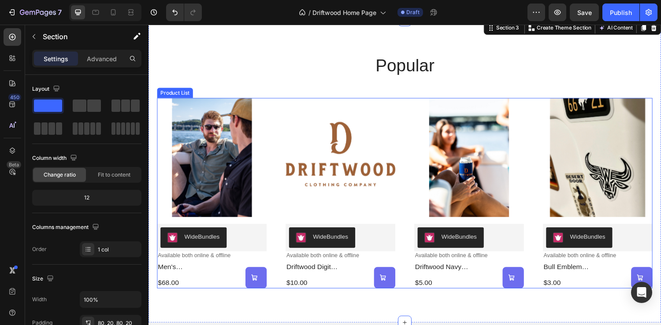
click at [273, 153] on div "Product Images WideBundles WideBundles Available both online & offline Text Blo…" at bounding box center [412, 198] width 511 height 197
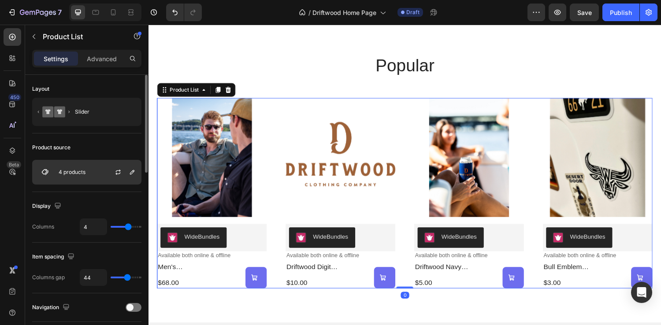
click at [73, 177] on div "4 products" at bounding box center [86, 172] width 109 height 25
click at [132, 172] on icon "button" at bounding box center [132, 172] width 7 height 7
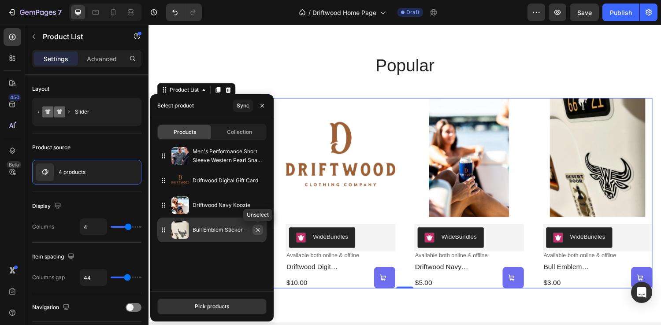
click at [260, 232] on icon "button" at bounding box center [257, 229] width 7 height 7
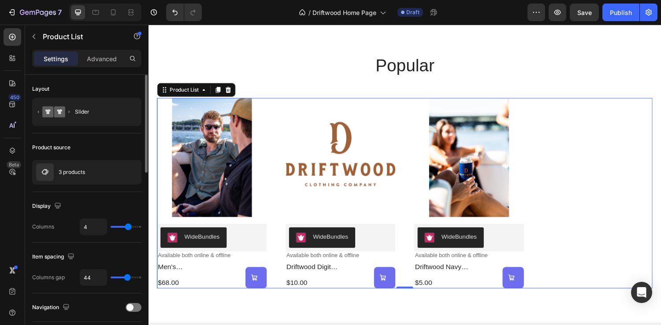
type input "3"
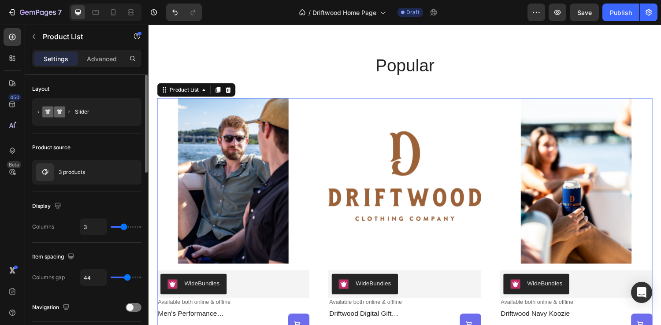
drag, startPoint x: 129, startPoint y: 229, endPoint x: 124, endPoint y: 228, distance: 5.0
type input "3"
click at [124, 228] on input "range" at bounding box center [126, 227] width 31 height 2
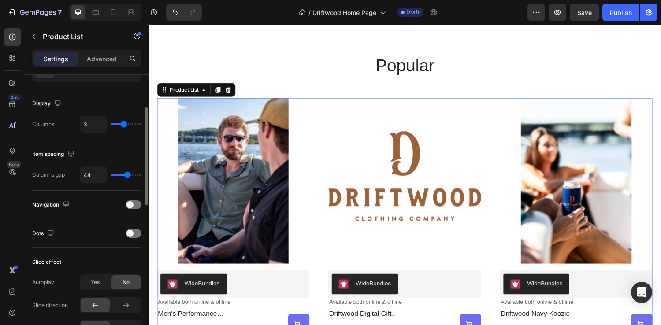
scroll to position [116, 0]
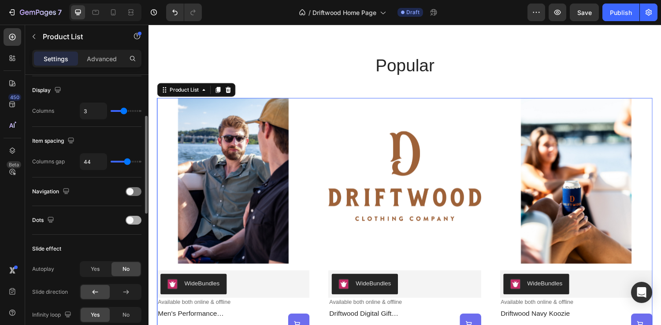
click at [130, 223] on span at bounding box center [129, 220] width 7 height 7
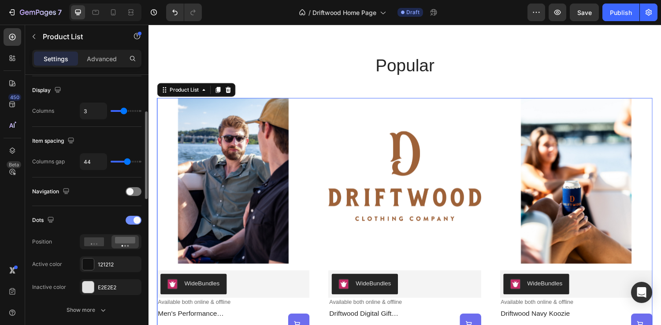
click at [130, 223] on div at bounding box center [134, 220] width 16 height 9
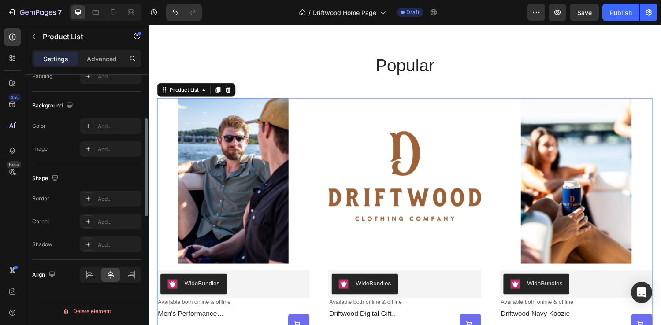
scroll to position [0, 0]
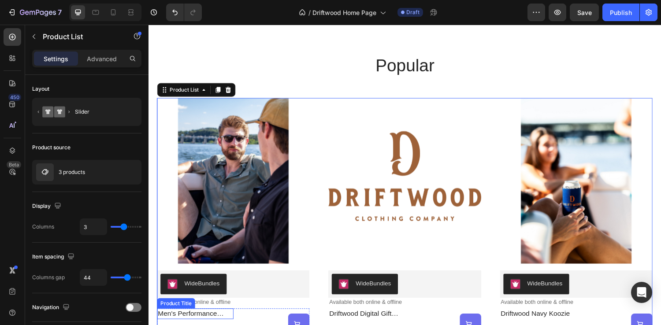
click at [232, 323] on h2 "men's performance short sleeve western pearl snap - athletic fit" at bounding box center [196, 323] width 79 height 11
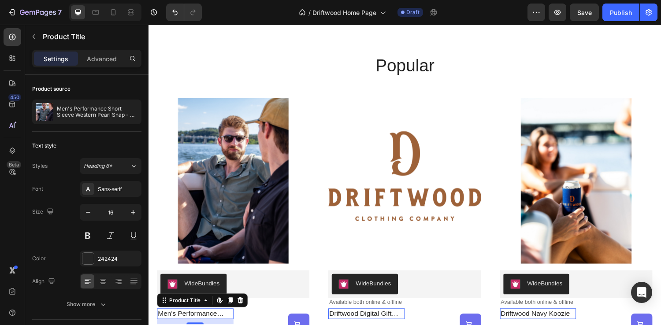
click at [224, 323] on h2 "men's performance short sleeve western pearl snap - athletic fit" at bounding box center [196, 323] width 79 height 11
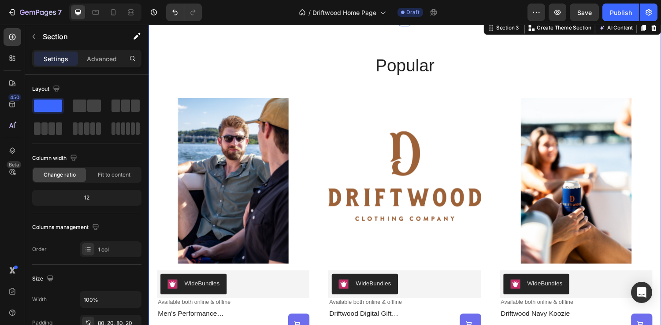
click at [151, 282] on div "popular Heading Product Images WideBundles WideBundles Available both online & …" at bounding box center [412, 199] width 529 height 361
click at [193, 294] on div "WideBundles" at bounding box center [204, 291] width 37 height 9
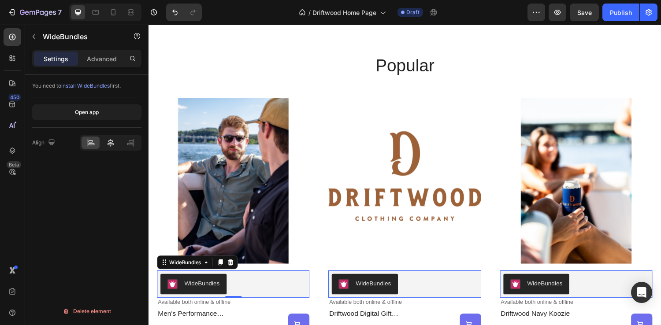
click at [110, 140] on icon at bounding box center [111, 143] width 6 height 8
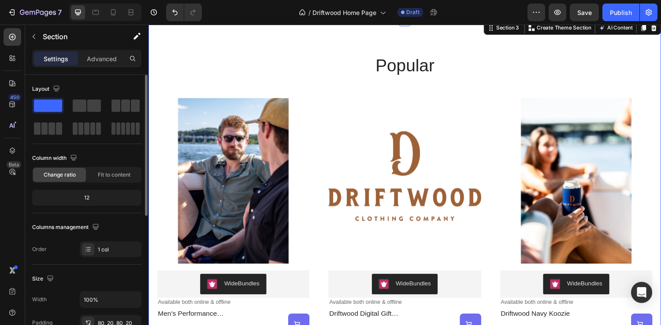
click at [156, 79] on div "popular Heading Product Images WideBundles WideBundles Available both online & …" at bounding box center [412, 199] width 529 height 361
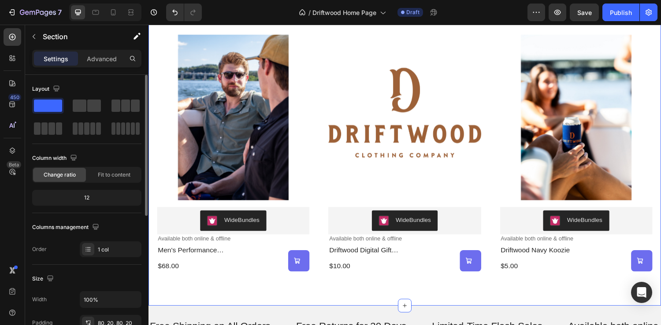
scroll to position [412, 0]
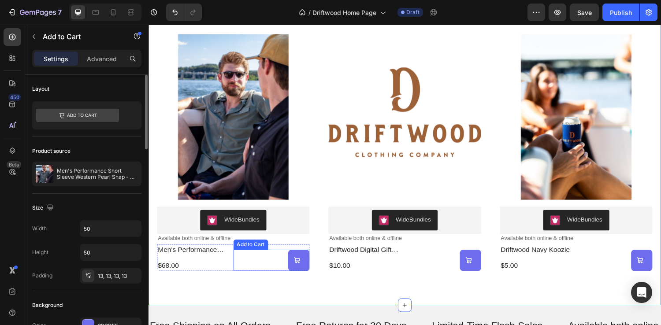
click at [306, 269] on div "Add to cart" at bounding box center [303, 268] width 11 height 85
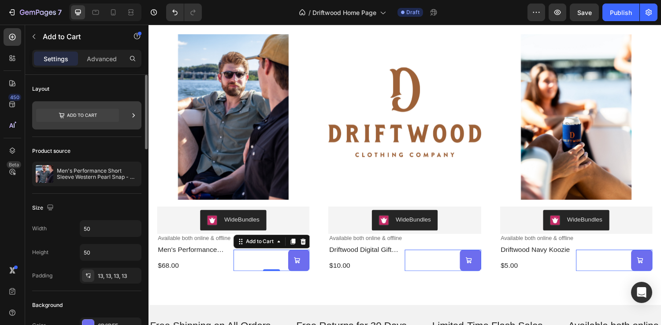
click at [89, 119] on icon at bounding box center [77, 115] width 83 height 13
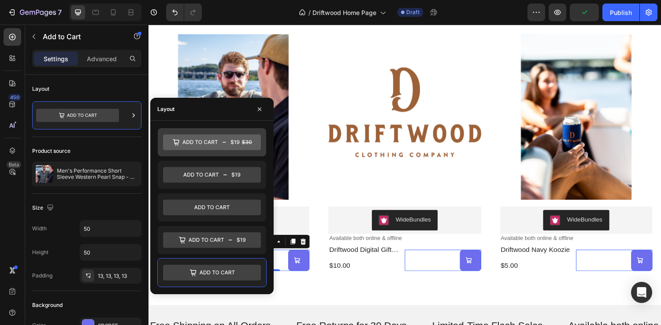
click at [191, 143] on icon at bounding box center [212, 142] width 98 height 16
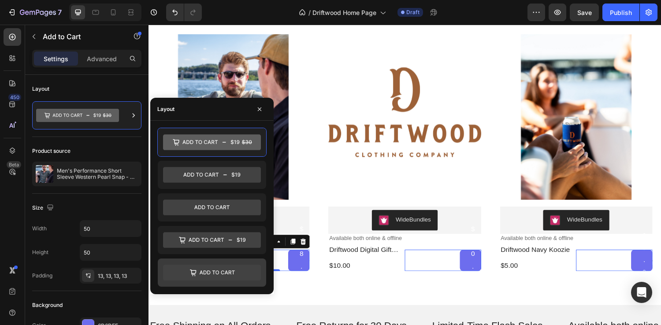
click at [215, 271] on icon at bounding box center [212, 273] width 98 height 16
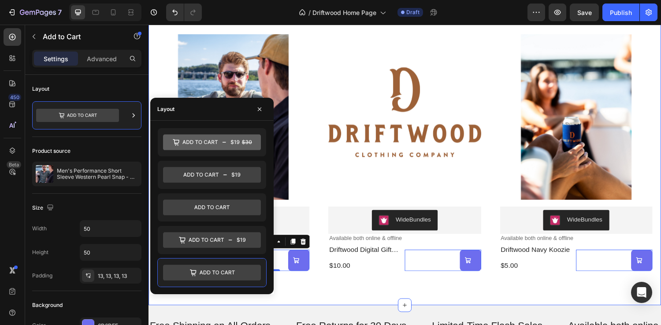
click at [299, 298] on div "popular Heading Product Images WideBundles WideBundles Available both online & …" at bounding box center [412, 133] width 529 height 361
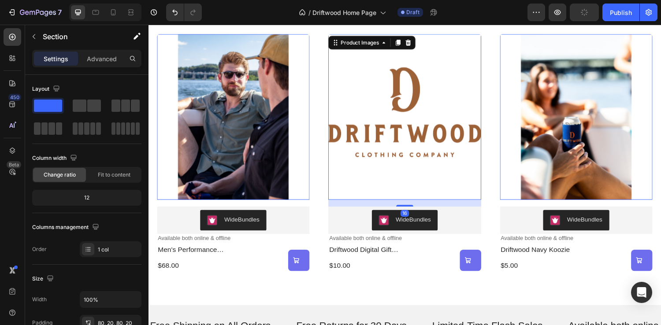
click at [430, 137] on img at bounding box center [412, 119] width 157 height 171
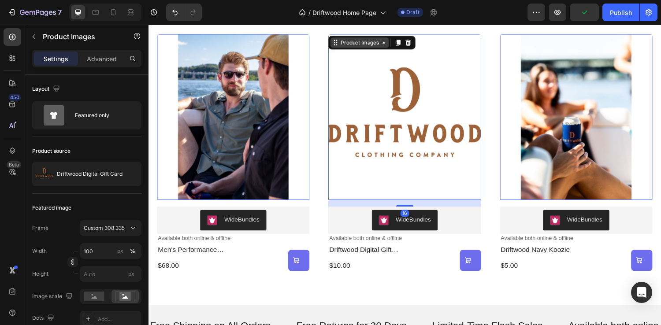
click at [148, 25] on icon at bounding box center [148, 25] width 0 height 0
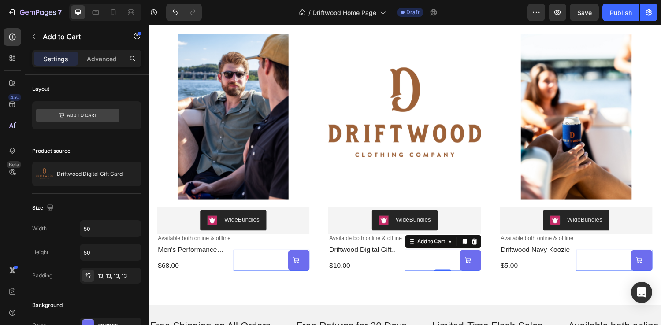
click at [315, 265] on div "Add to cart Add to Cart 0" at bounding box center [275, 268] width 79 height 22
click at [315, 249] on div "Available both online & offline" at bounding box center [235, 245] width 157 height 9
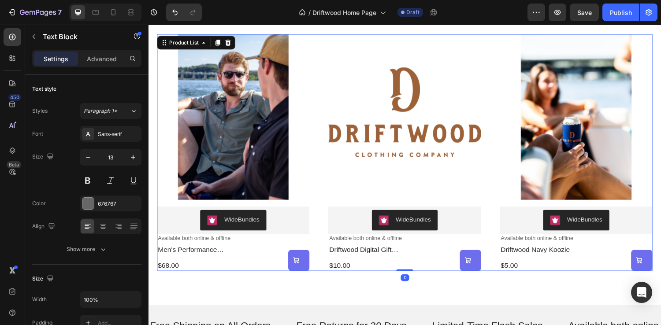
click at [502, 268] on div "Product Images WideBundles WideBundles Available both online & offline Text Blo…" at bounding box center [412, 156] width 511 height 245
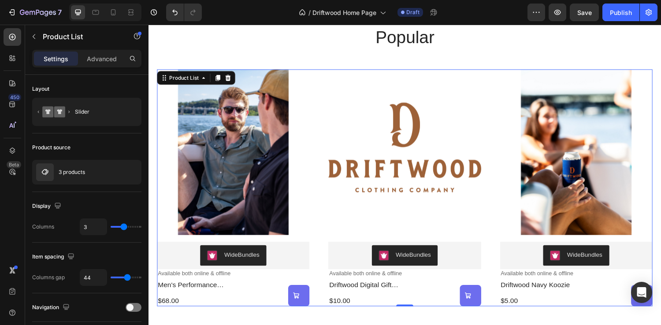
scroll to position [344, 0]
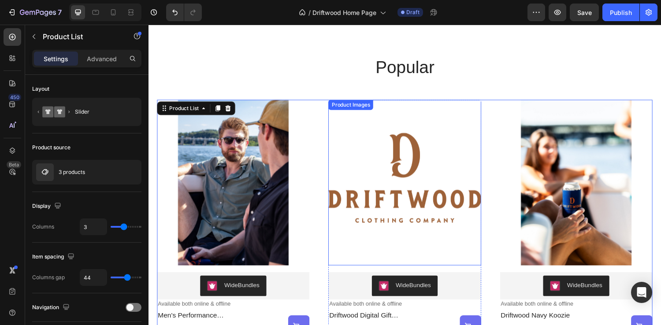
click at [429, 178] on img at bounding box center [412, 187] width 157 height 171
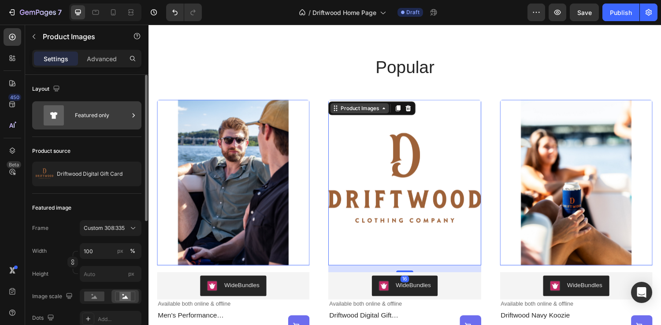
click at [83, 117] on div "Featured only" at bounding box center [102, 115] width 54 height 20
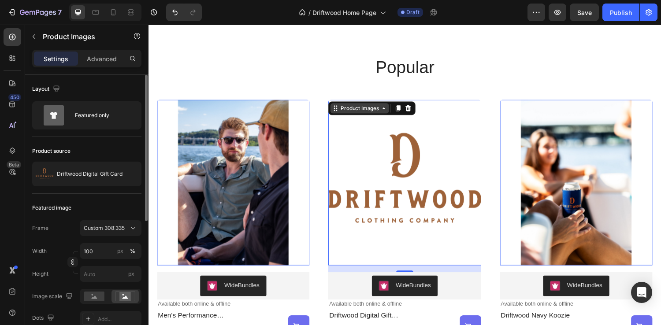
click at [89, 147] on div "Product source" at bounding box center [86, 151] width 109 height 14
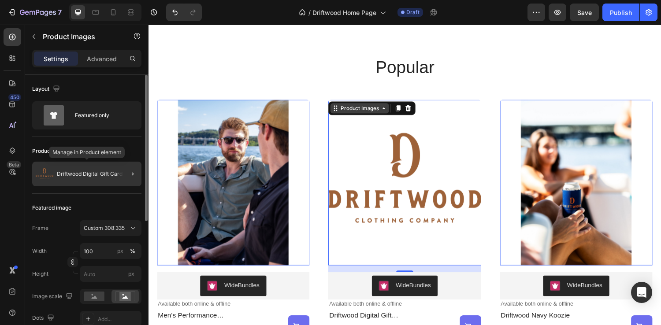
click at [85, 174] on p "Driftwood Digital Gift Card" at bounding box center [90, 174] width 66 height 6
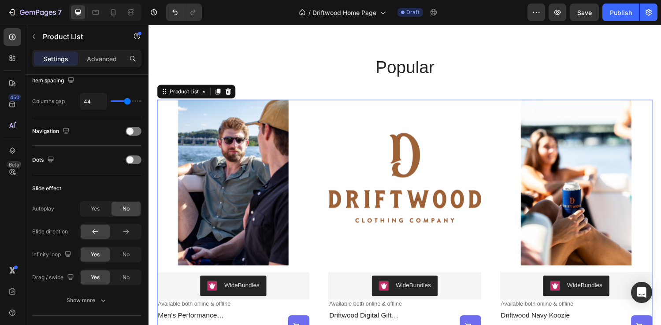
scroll to position [0, 0]
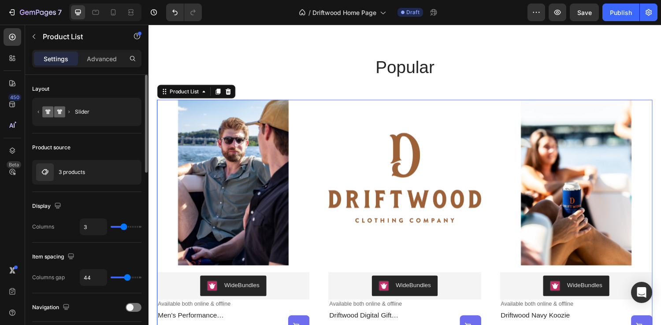
click at [85, 174] on p "3 products" at bounding box center [72, 172] width 26 height 6
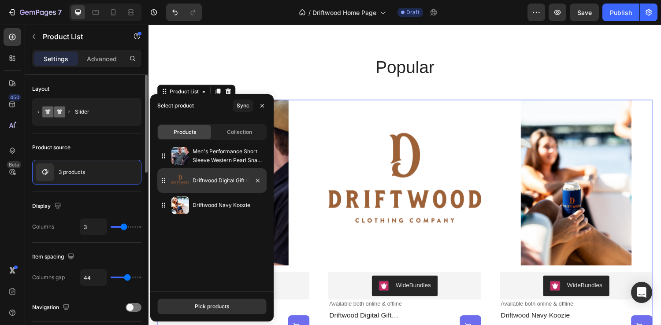
click at [186, 182] on img at bounding box center [180, 181] width 18 height 18
click at [179, 182] on img at bounding box center [180, 181] width 18 height 18
click at [207, 182] on p "Driftwood Digital Gift Card" at bounding box center [228, 180] width 70 height 9
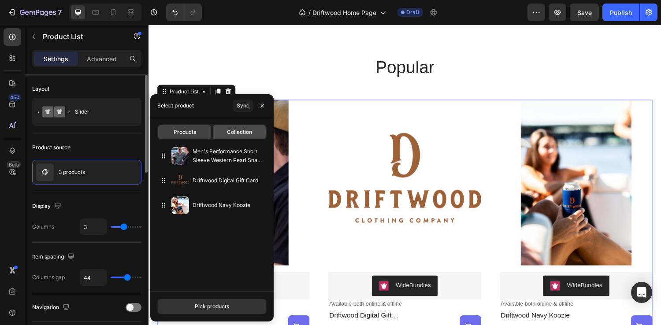
click at [235, 134] on span "Collection" at bounding box center [239, 132] width 25 height 8
type input "4"
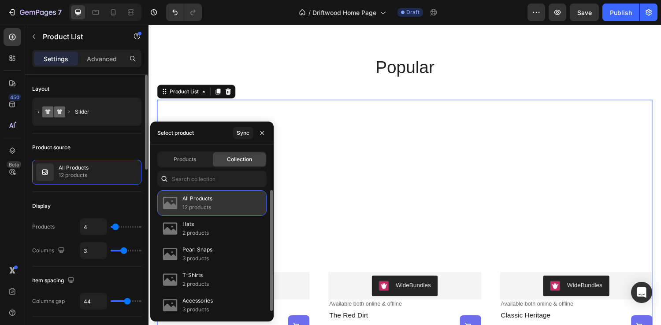
scroll to position [4, 0]
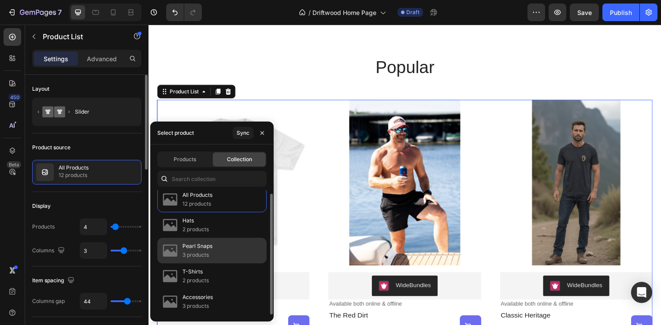
click at [204, 258] on p "3 products" at bounding box center [197, 255] width 30 height 9
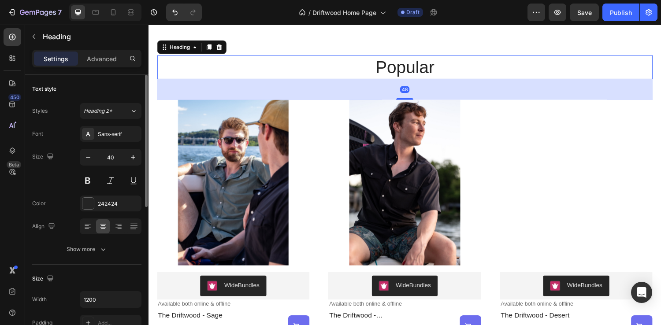
click at [231, 58] on h2 "popular" at bounding box center [412, 68] width 511 height 25
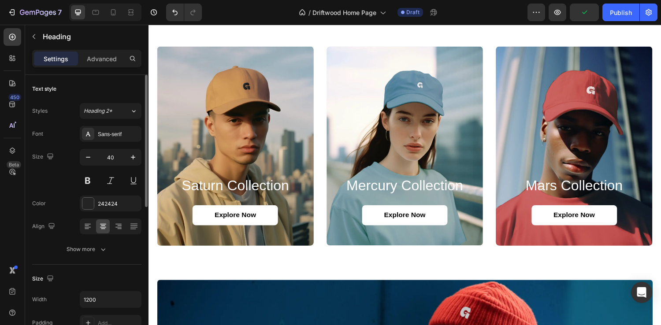
scroll to position [758, 0]
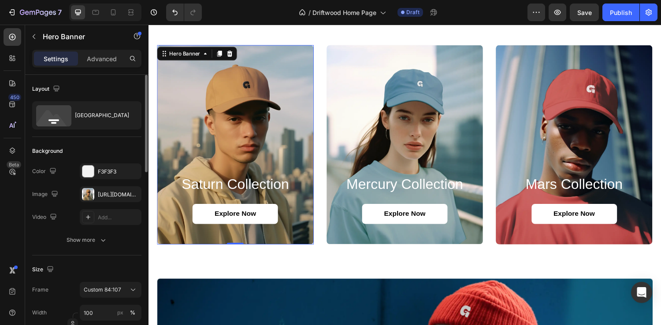
click at [244, 132] on div "Background Image" at bounding box center [238, 149] width 162 height 206
click at [242, 189] on h2 "saturn collection" at bounding box center [238, 189] width 141 height 19
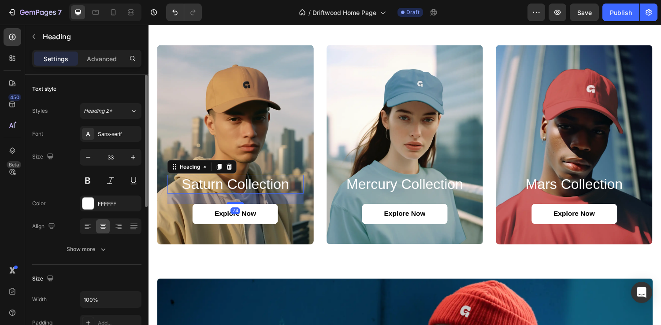
click at [242, 189] on h2 "saturn collection" at bounding box center [238, 189] width 141 height 19
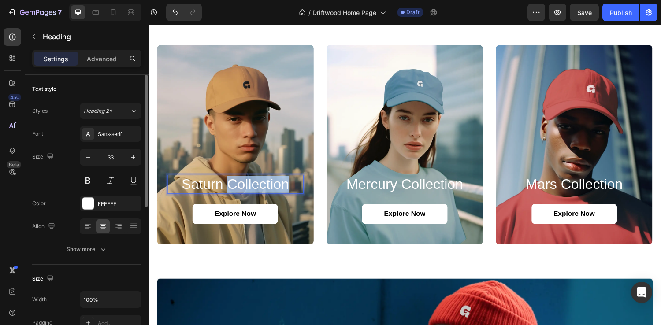
click at [242, 189] on p "saturn collection" at bounding box center [238, 190] width 139 height 18
click at [437, 188] on h2 "mercury collection" at bounding box center [413, 189] width 141 height 19
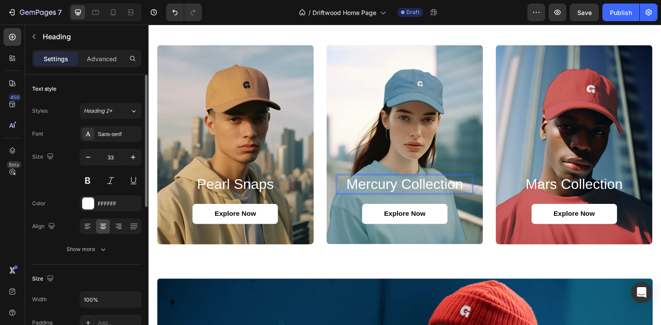
click at [437, 188] on h2 "mercury collection" at bounding box center [413, 189] width 141 height 19
click at [437, 188] on p "mercury collection" at bounding box center [413, 190] width 139 height 18
click at [600, 190] on h2 "mars collection" at bounding box center [587, 189] width 141 height 19
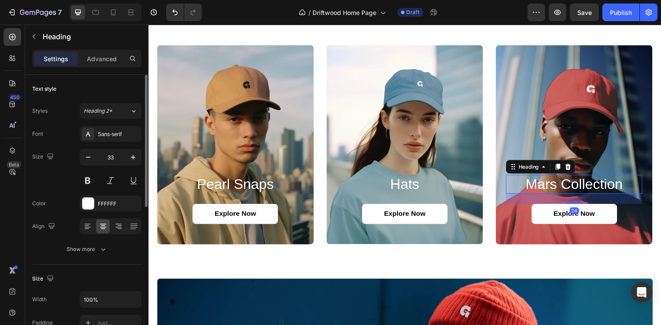
click at [600, 190] on h2 "mars collection" at bounding box center [587, 189] width 141 height 19
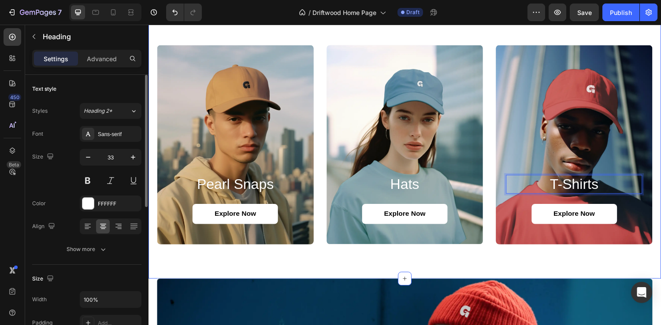
click at [508, 264] on div "Pearl Snaps Heading Explore Now Button Hero Banner Hats Heading Explore Now But…" at bounding box center [412, 149] width 529 height 276
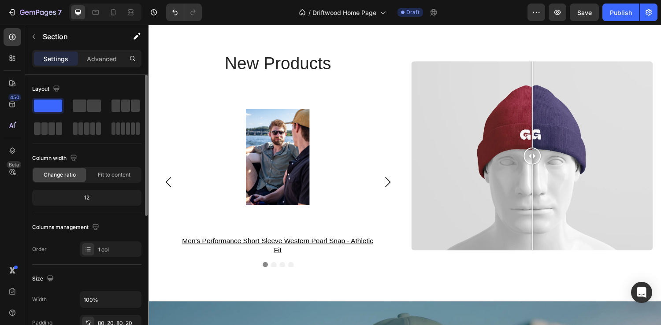
scroll to position [1342, 0]
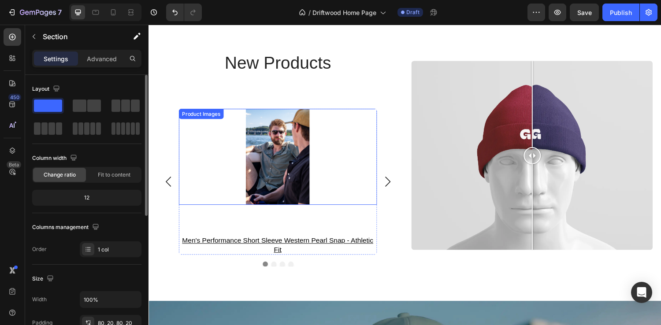
click at [278, 166] on img at bounding box center [282, 160] width 110 height 99
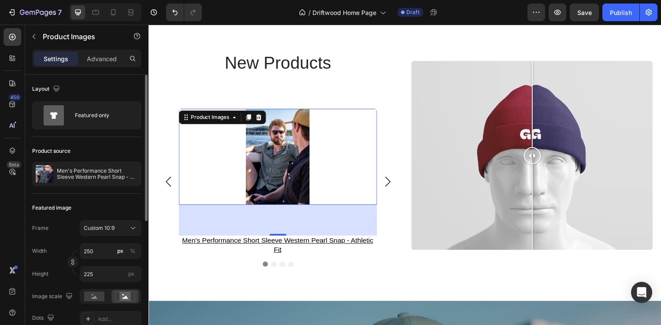
click at [279, 226] on div "72" at bounding box center [281, 226] width 9 height 7
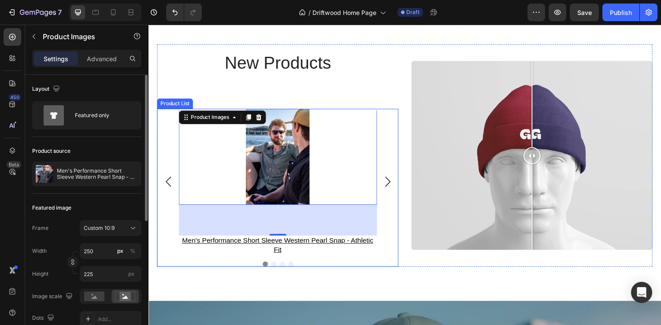
click at [393, 189] on icon "Carousel Next Arrow" at bounding box center [395, 187] width 11 height 11
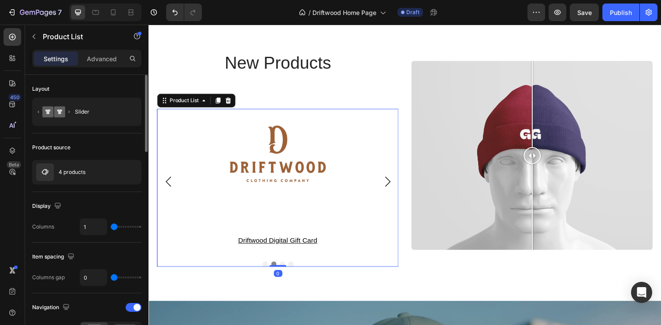
click at [168, 184] on icon "Carousel Back Arrow" at bounding box center [168, 187] width 11 height 11
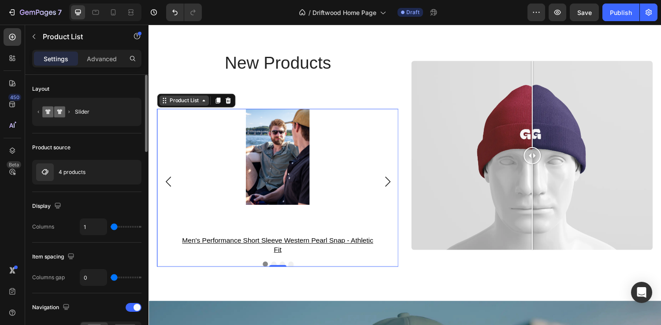
click at [204, 104] on icon at bounding box center [205, 103] width 7 height 7
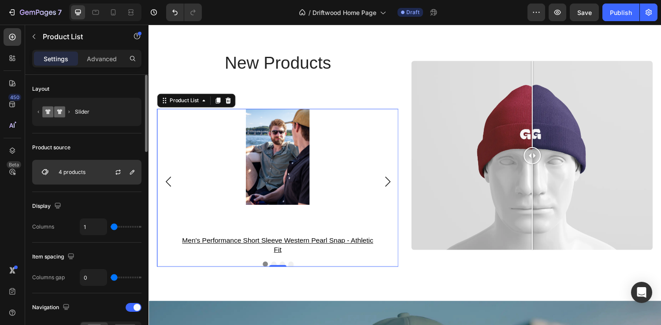
click at [78, 170] on p "4 products" at bounding box center [72, 172] width 27 height 6
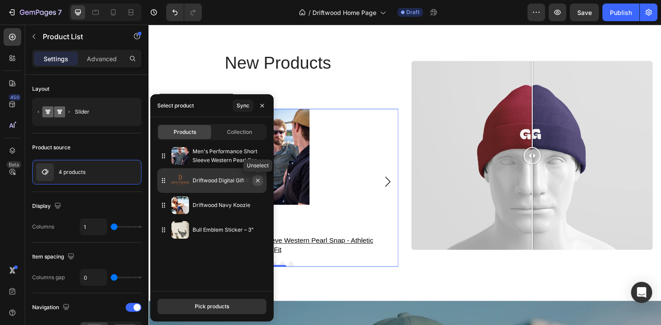
click at [259, 181] on icon "button" at bounding box center [257, 180] width 7 height 7
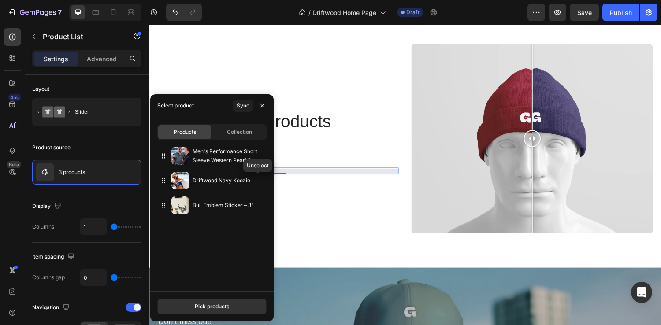
click at [0, 0] on icon "button" at bounding box center [0, 0] width 0 height 0
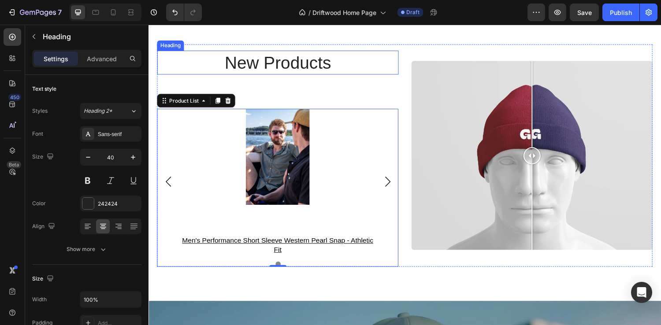
click at [358, 58] on h2 "new products" at bounding box center [281, 64] width 249 height 25
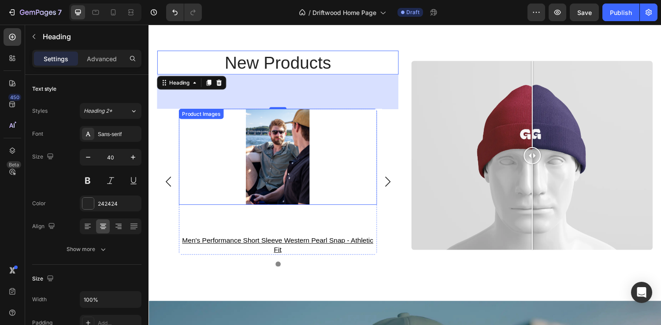
click at [271, 145] on img at bounding box center [282, 160] width 110 height 99
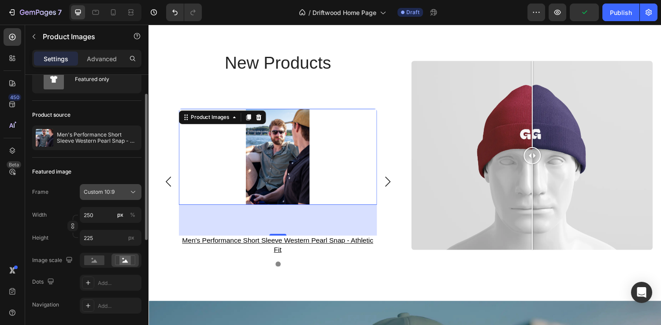
scroll to position [45, 0]
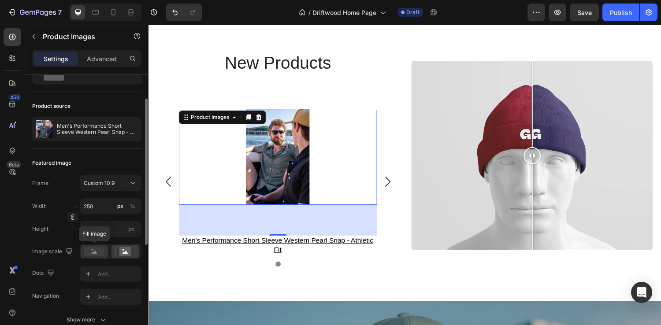
click at [96, 253] on icon at bounding box center [95, 252] width 6 height 3
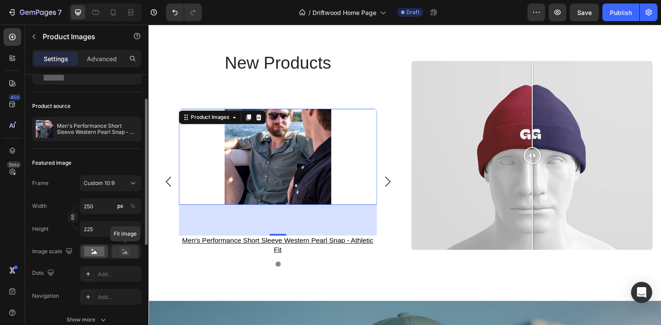
click at [125, 251] on rect at bounding box center [124, 251] width 11 height 9
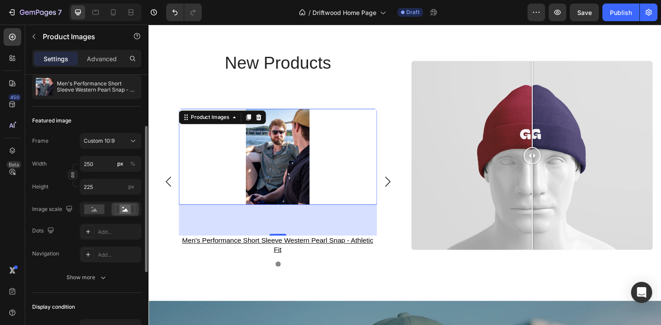
scroll to position [90, 0]
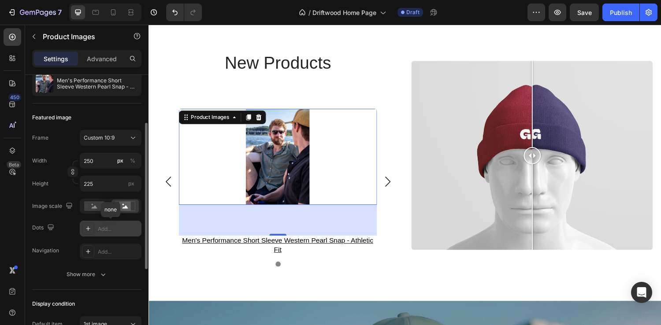
click at [85, 229] on icon at bounding box center [88, 228] width 7 height 7
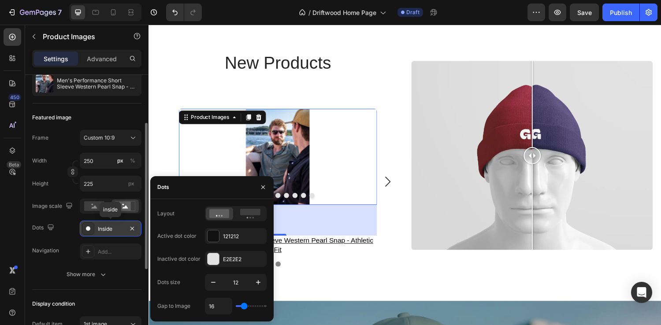
click at [85, 229] on icon at bounding box center [88, 228] width 7 height 7
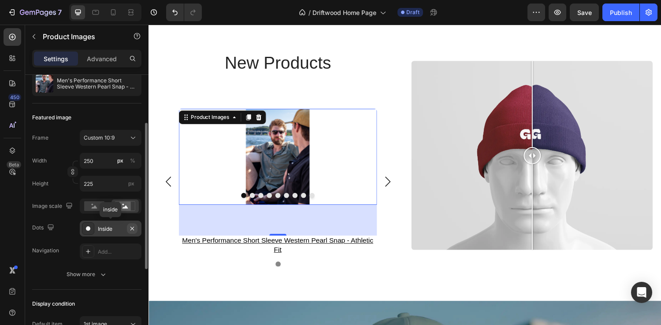
click at [131, 227] on icon "button" at bounding box center [132, 228] width 7 height 7
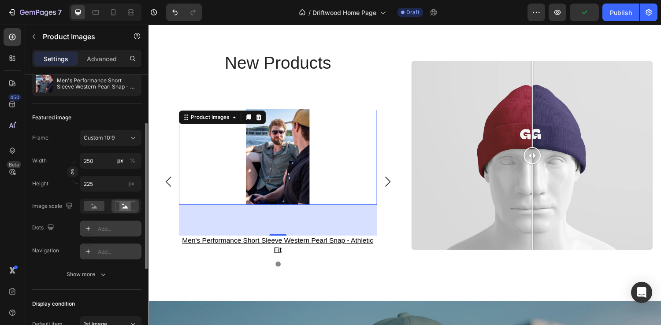
click at [86, 250] on icon at bounding box center [88, 251] width 7 height 7
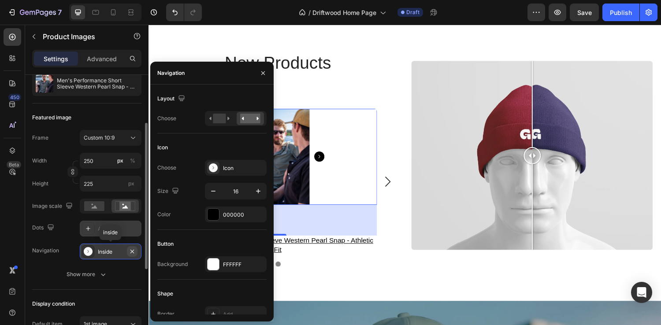
click at [134, 252] on icon "button" at bounding box center [132, 251] width 7 height 7
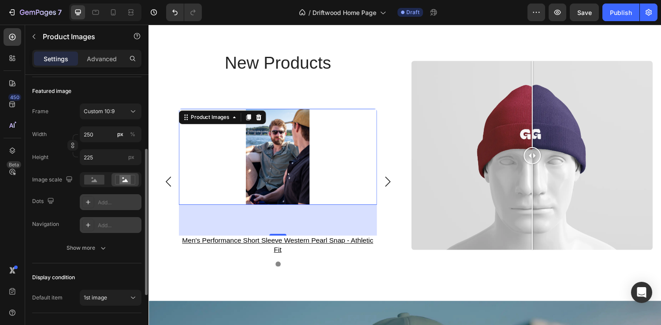
scroll to position [133, 0]
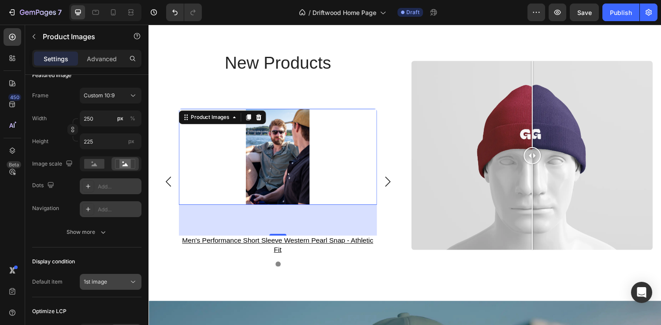
click at [124, 286] on button "1st image" at bounding box center [111, 282] width 62 height 16
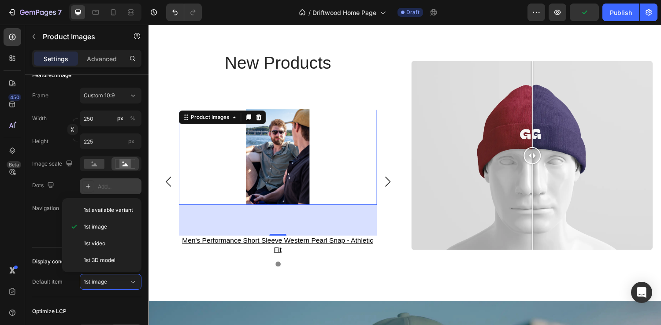
click at [67, 294] on div "Display condition Default item 1st image" at bounding box center [86, 273] width 109 height 50
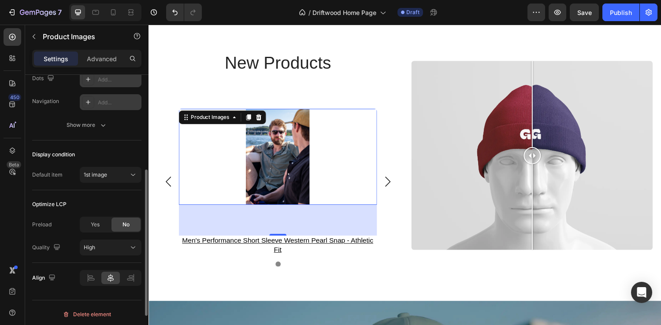
scroll to position [243, 0]
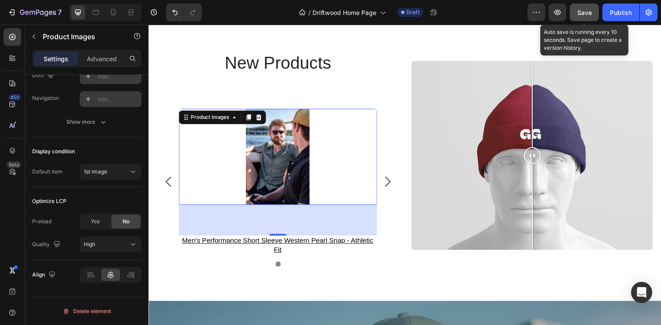
click at [586, 17] on button "Save" at bounding box center [584, 13] width 29 height 18
